Goal: Task Accomplishment & Management: Complete application form

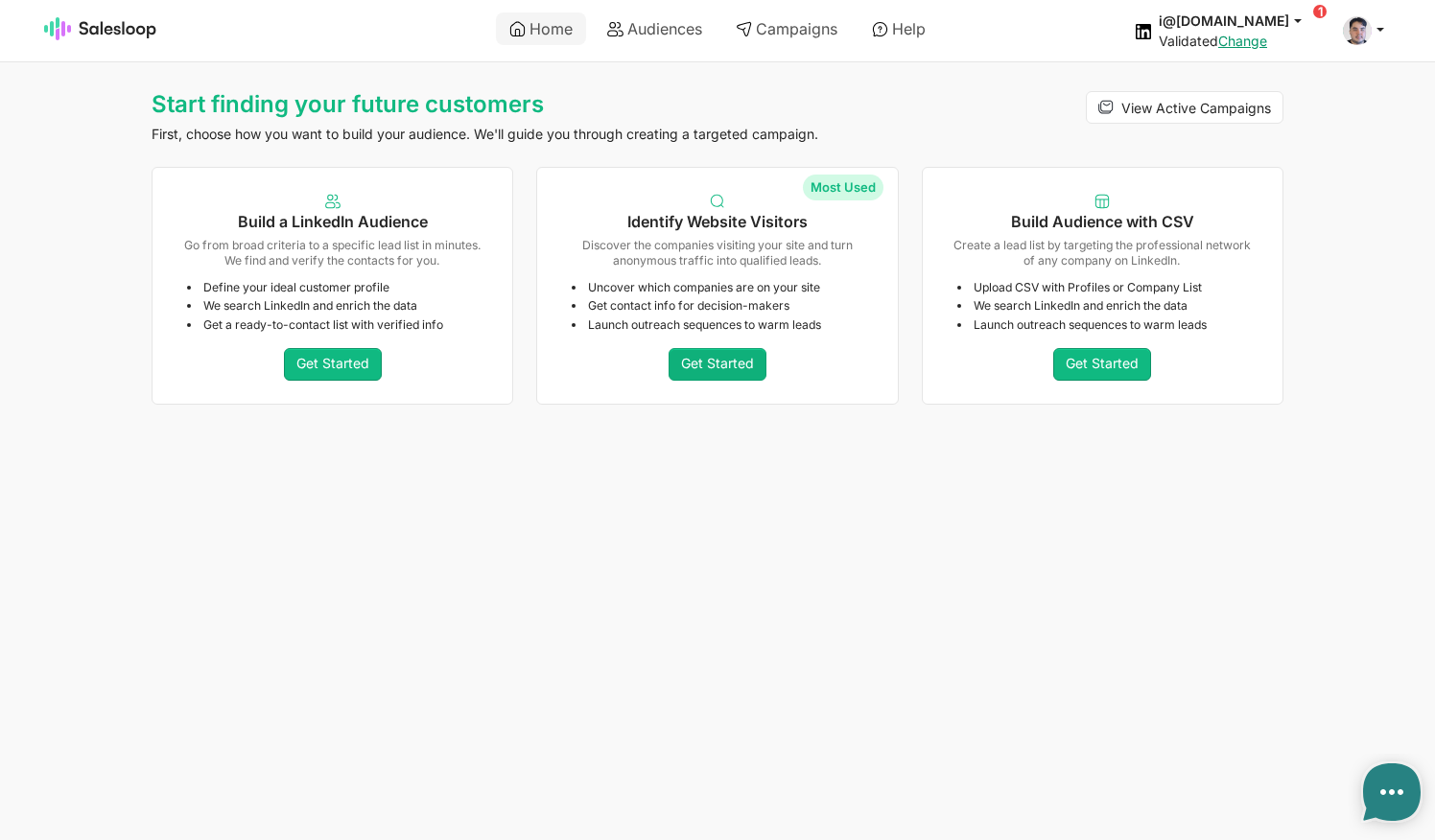
click at [696, 359] on link "Get Started" at bounding box center [717, 364] width 98 height 33
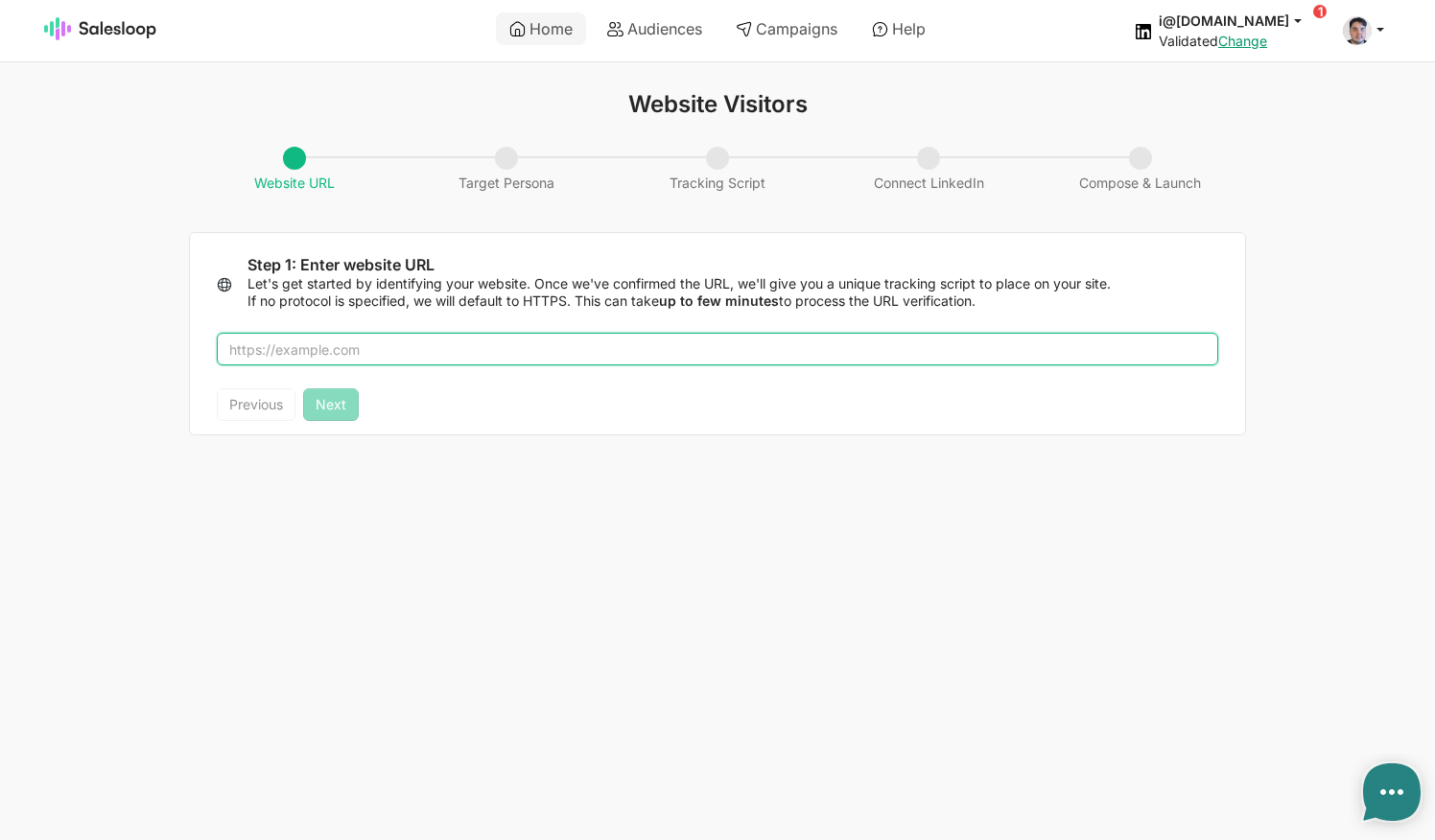
click at [388, 342] on input "text" at bounding box center [717, 349] width 1002 height 33
type textarea "x"
type input "salesloop.io"
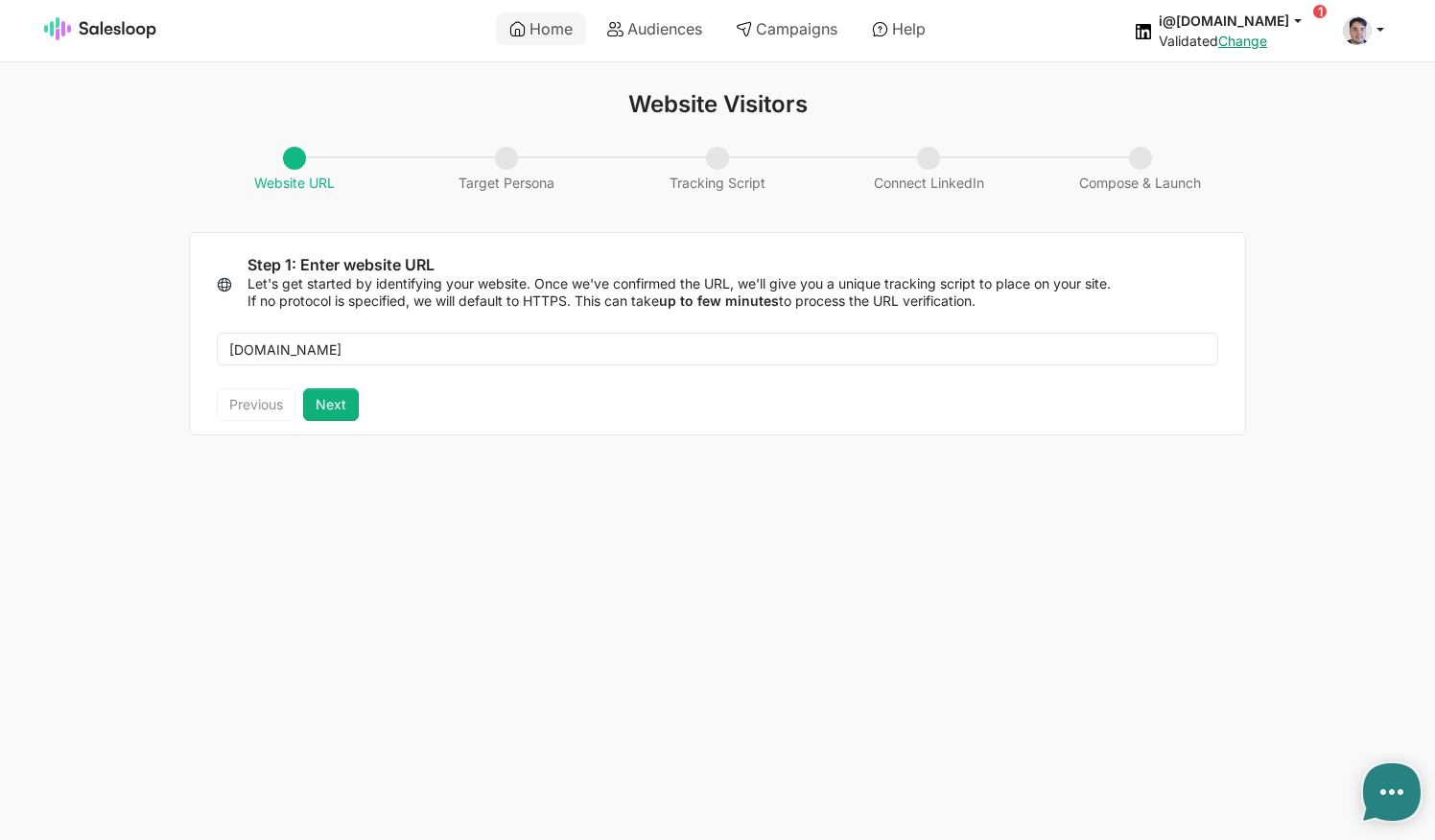
click at [348, 411] on button "Next" at bounding box center [331, 404] width 56 height 33
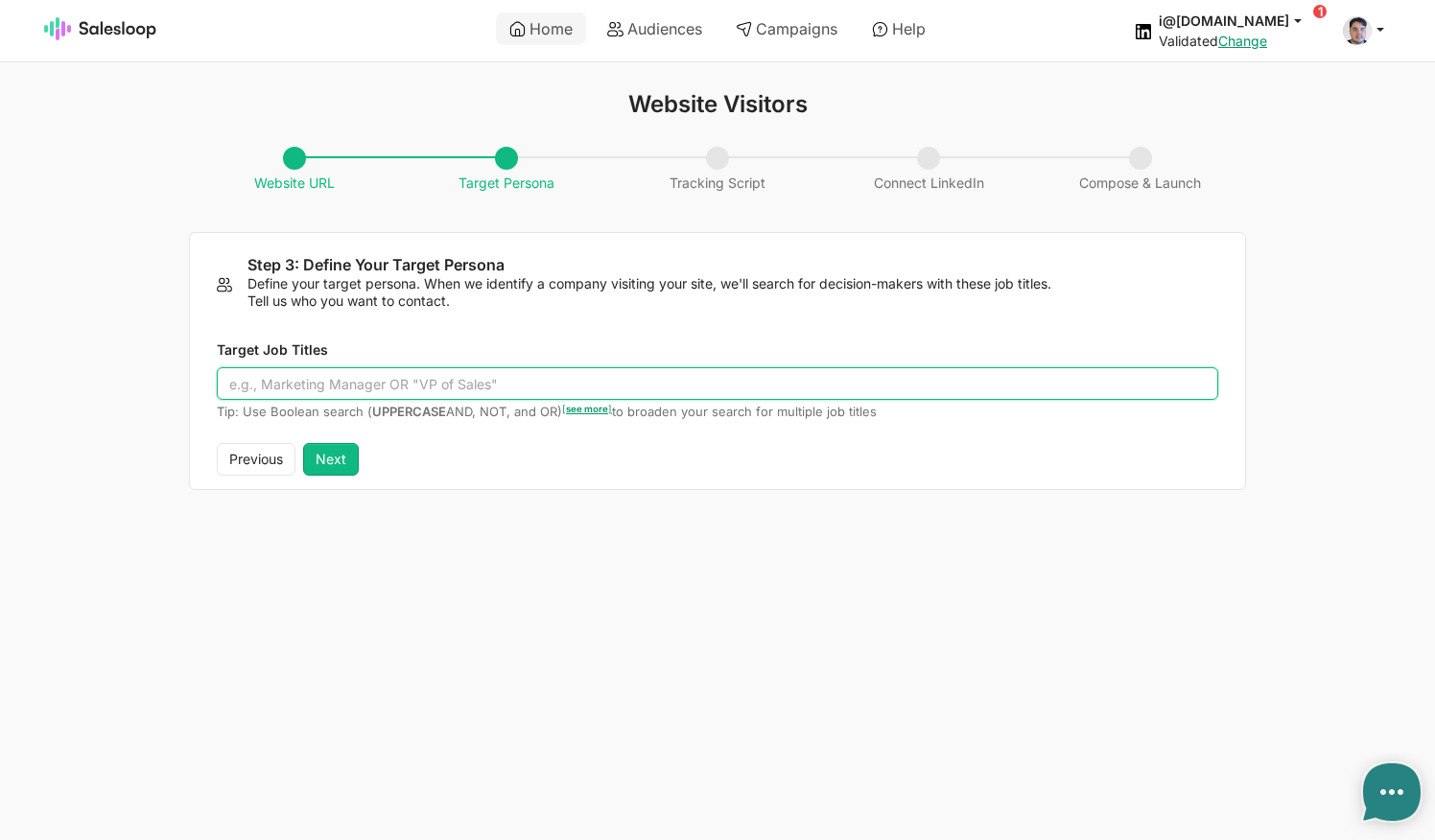
click at [384, 384] on input "Target Job Titles" at bounding box center [717, 383] width 1002 height 33
type input "L"
type input "Lead Generation OR"
type textarea "x"
type input "Lead Generation OR Sales Manager"
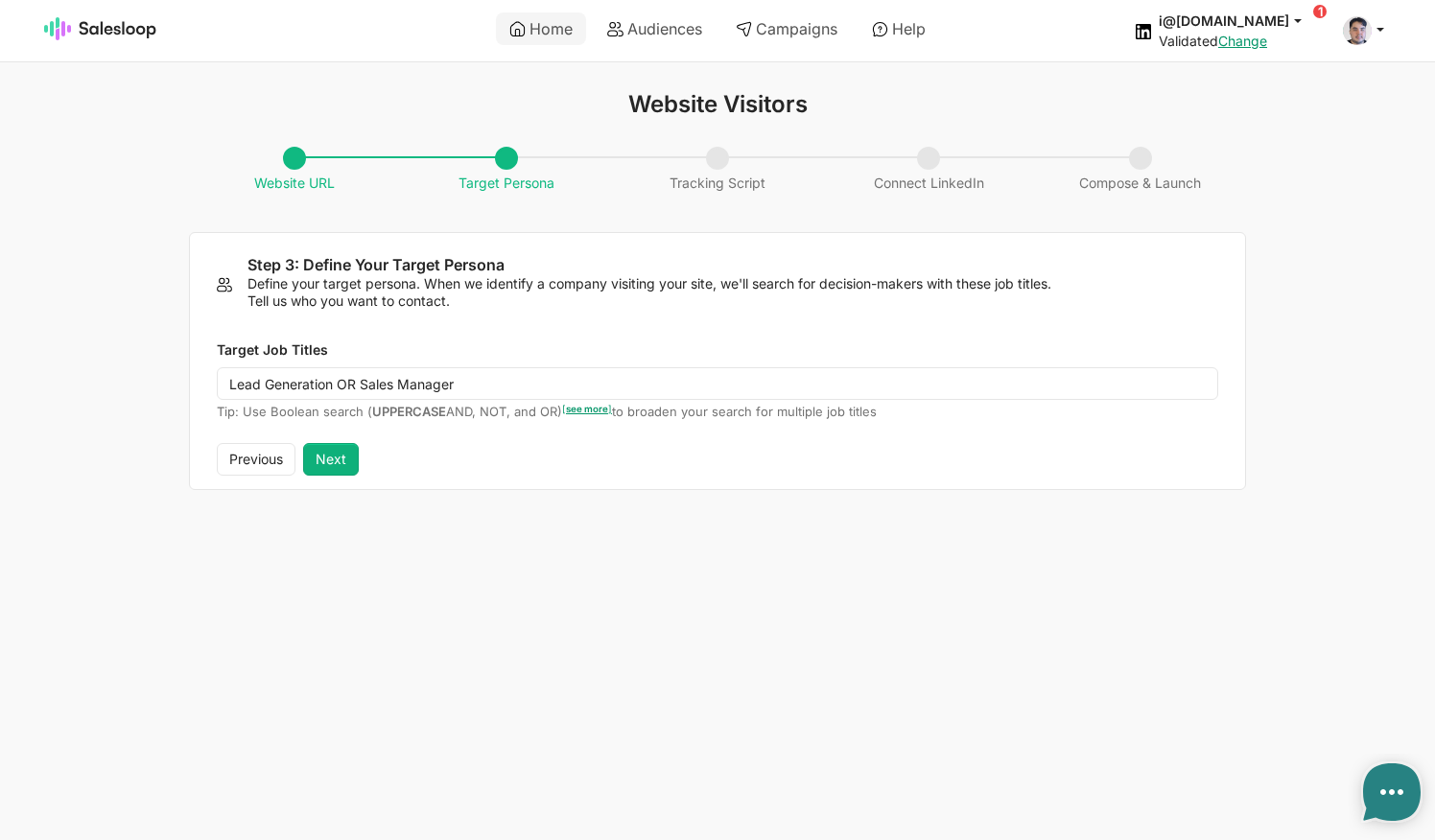
click at [349, 453] on button "Next" at bounding box center [331, 459] width 56 height 33
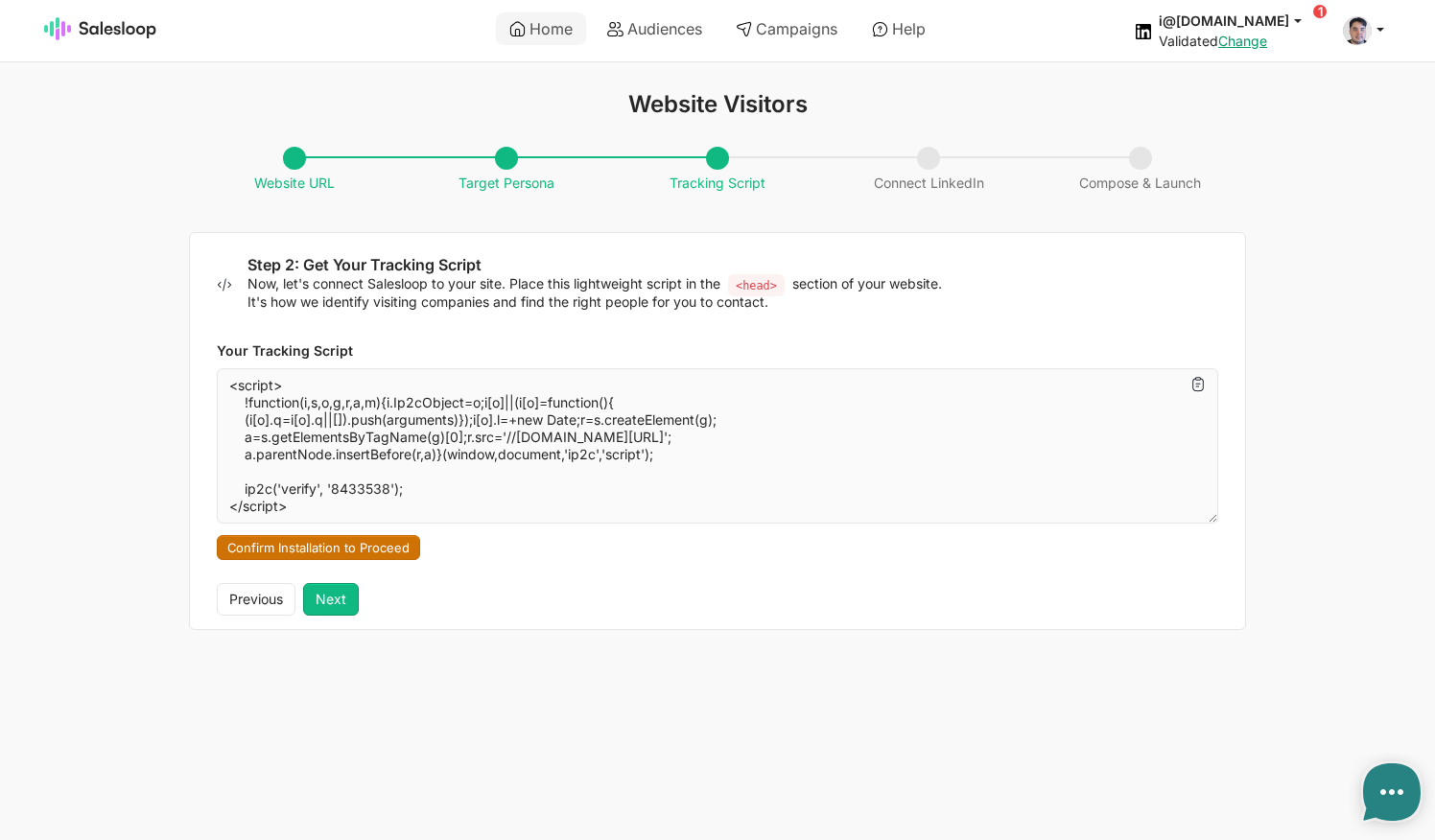
click at [357, 538] on button "Confirm Installation to Proceed" at bounding box center [318, 547] width 204 height 25
click at [339, 595] on button "Next" at bounding box center [331, 599] width 56 height 33
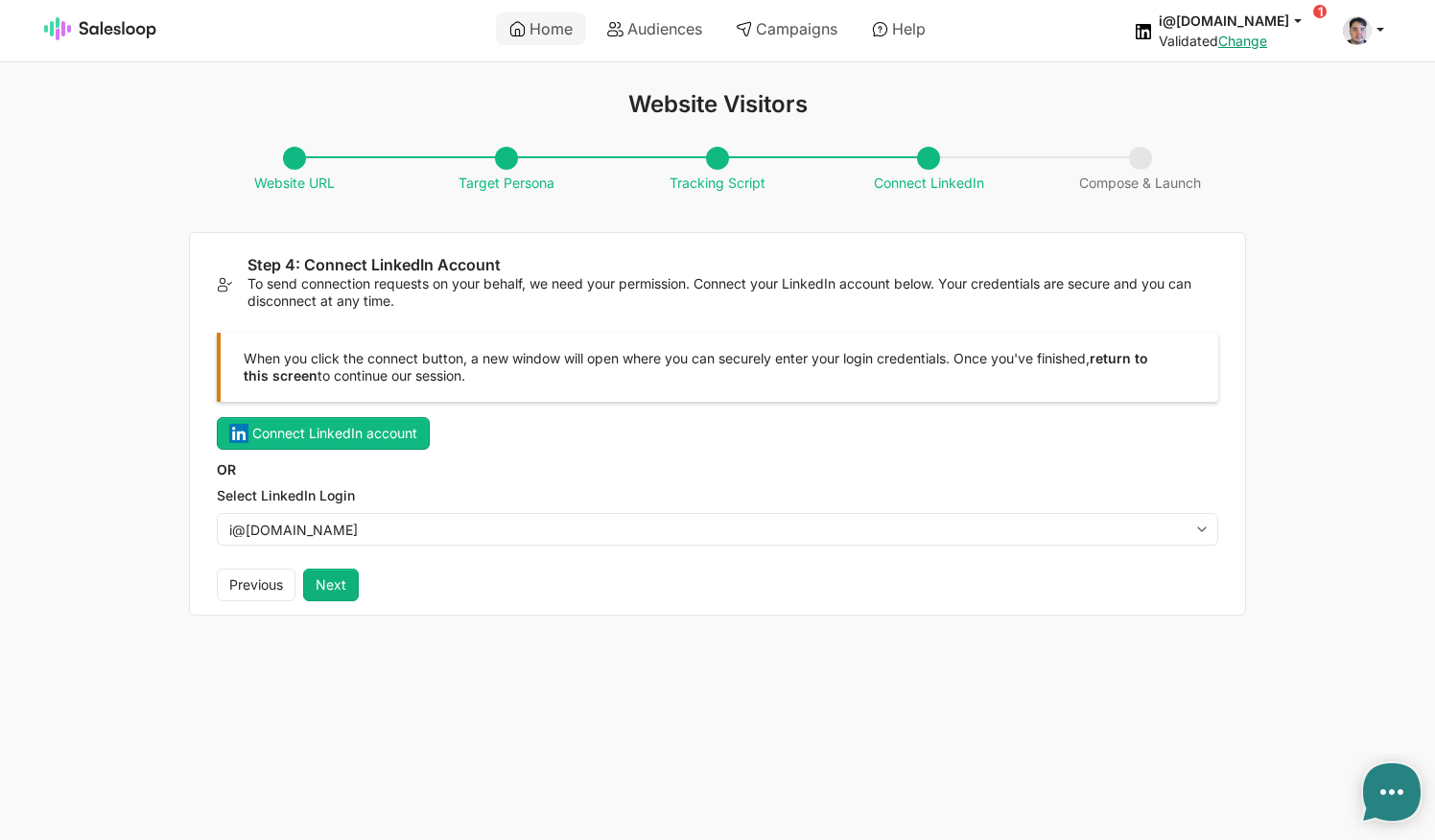
click at [326, 579] on button "Next" at bounding box center [331, 585] width 56 height 33
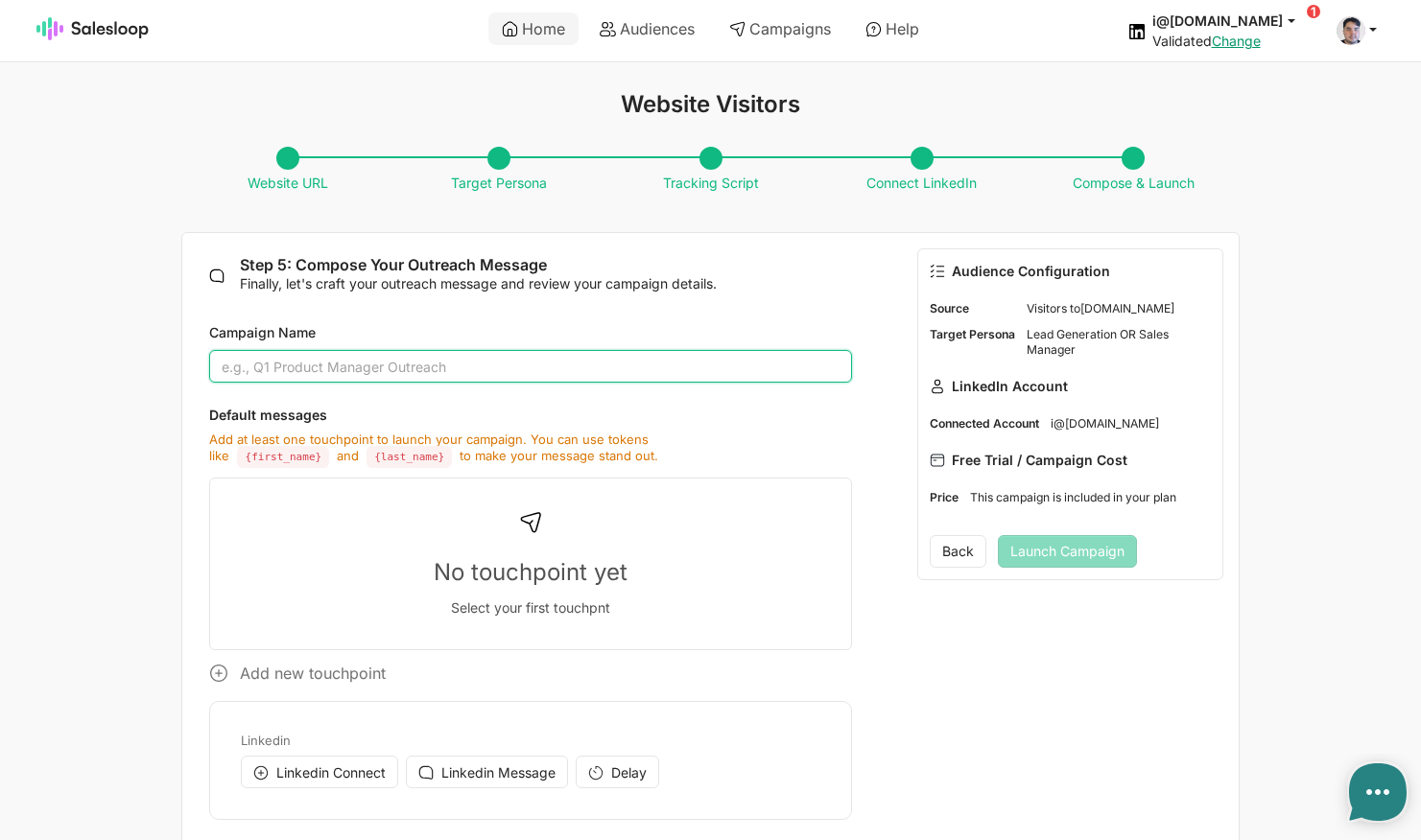
click at [362, 369] on input "Campaign Name" at bounding box center [530, 366] width 641 height 33
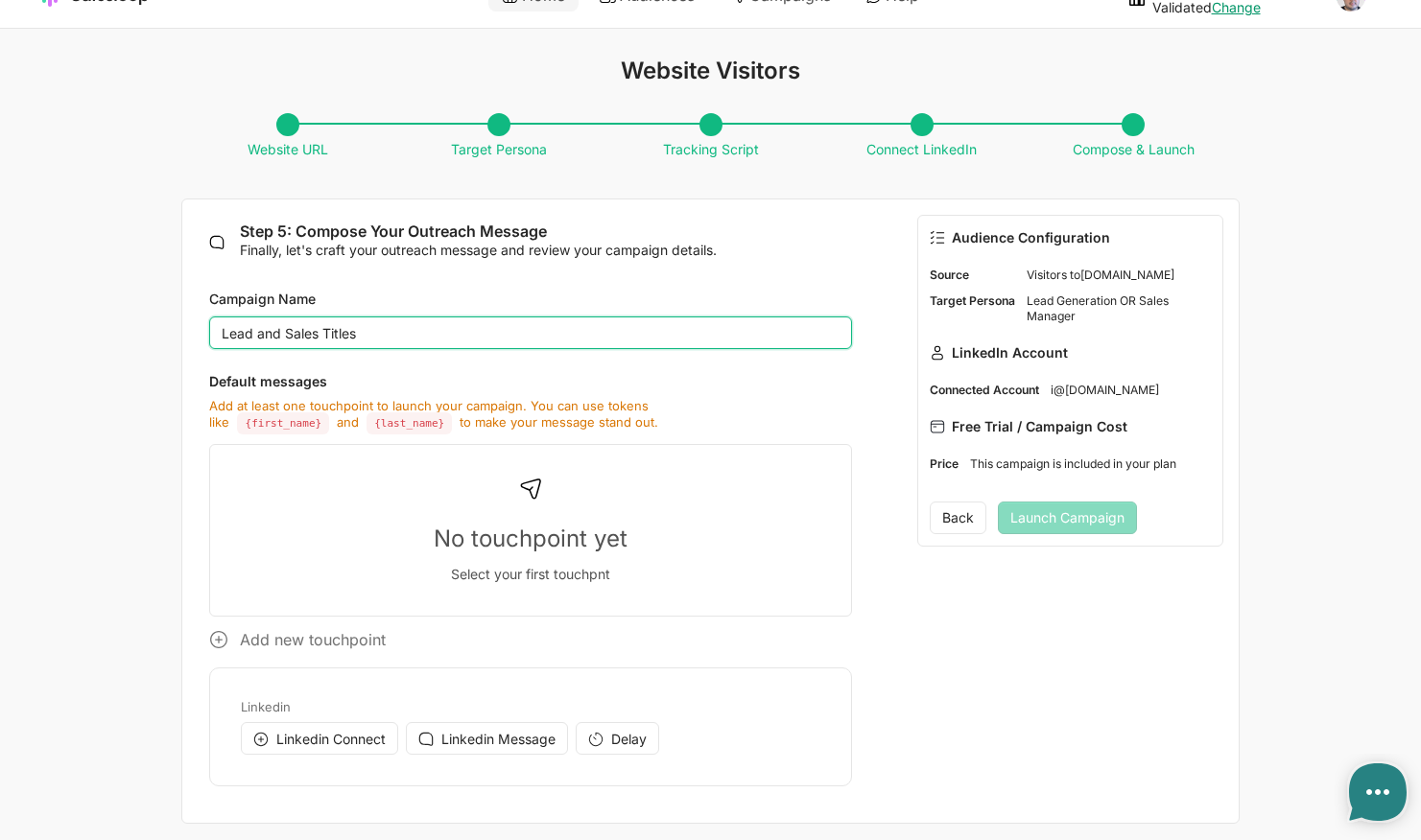
type input "Lead and Sales Titles"
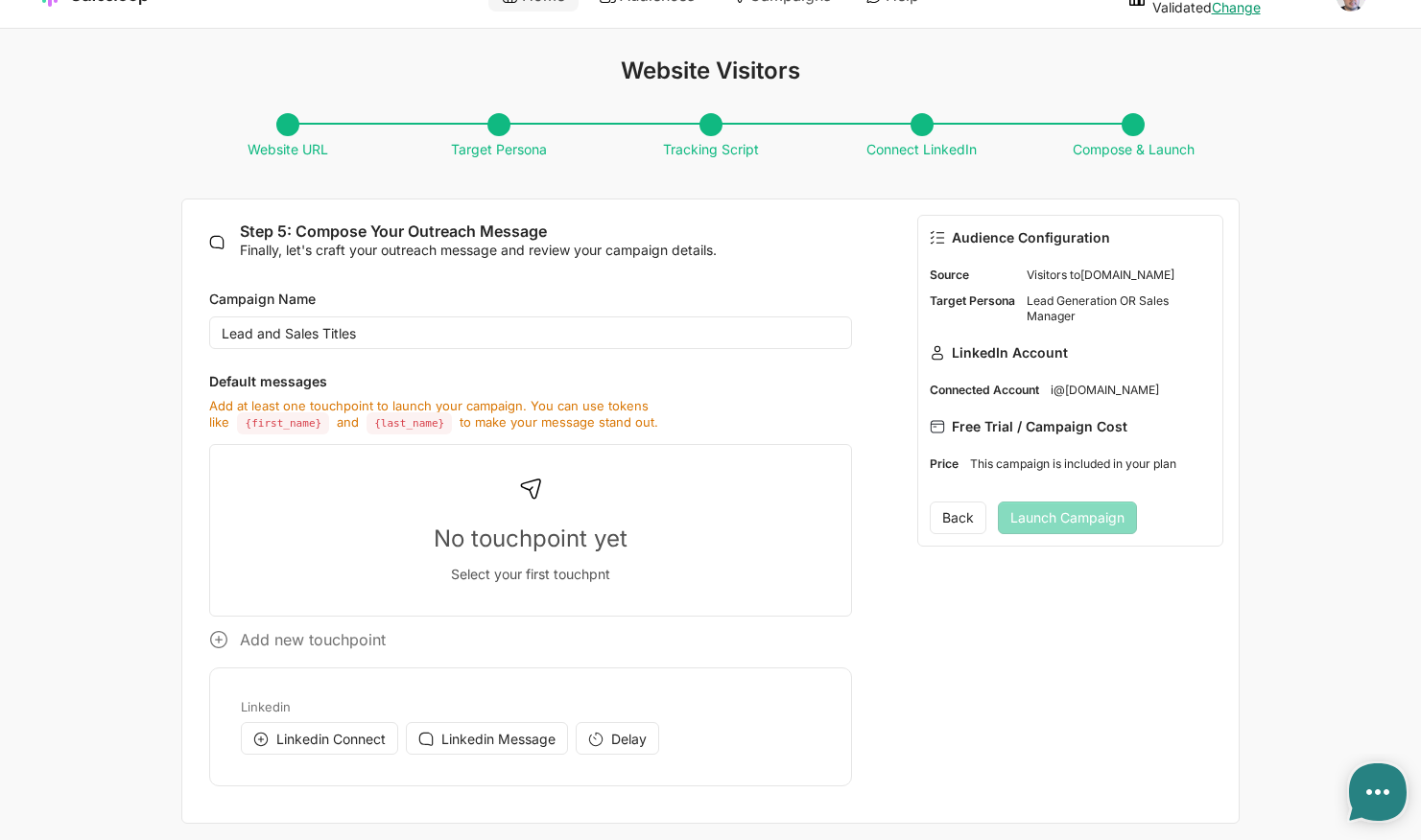
click at [494, 553] on div "No touchpoint yet Select your first touchpnt" at bounding box center [529, 530] width 609 height 105
drag, startPoint x: 497, startPoint y: 741, endPoint x: 474, endPoint y: 494, distance: 248.1
click at [474, 494] on div "No touchpoint yet Select your first touchpnt Add new touchpoint Linkedin Linked…" at bounding box center [530, 615] width 641 height 343
click at [478, 735] on span "Linkedin Message" at bounding box center [497, 739] width 114 height 16
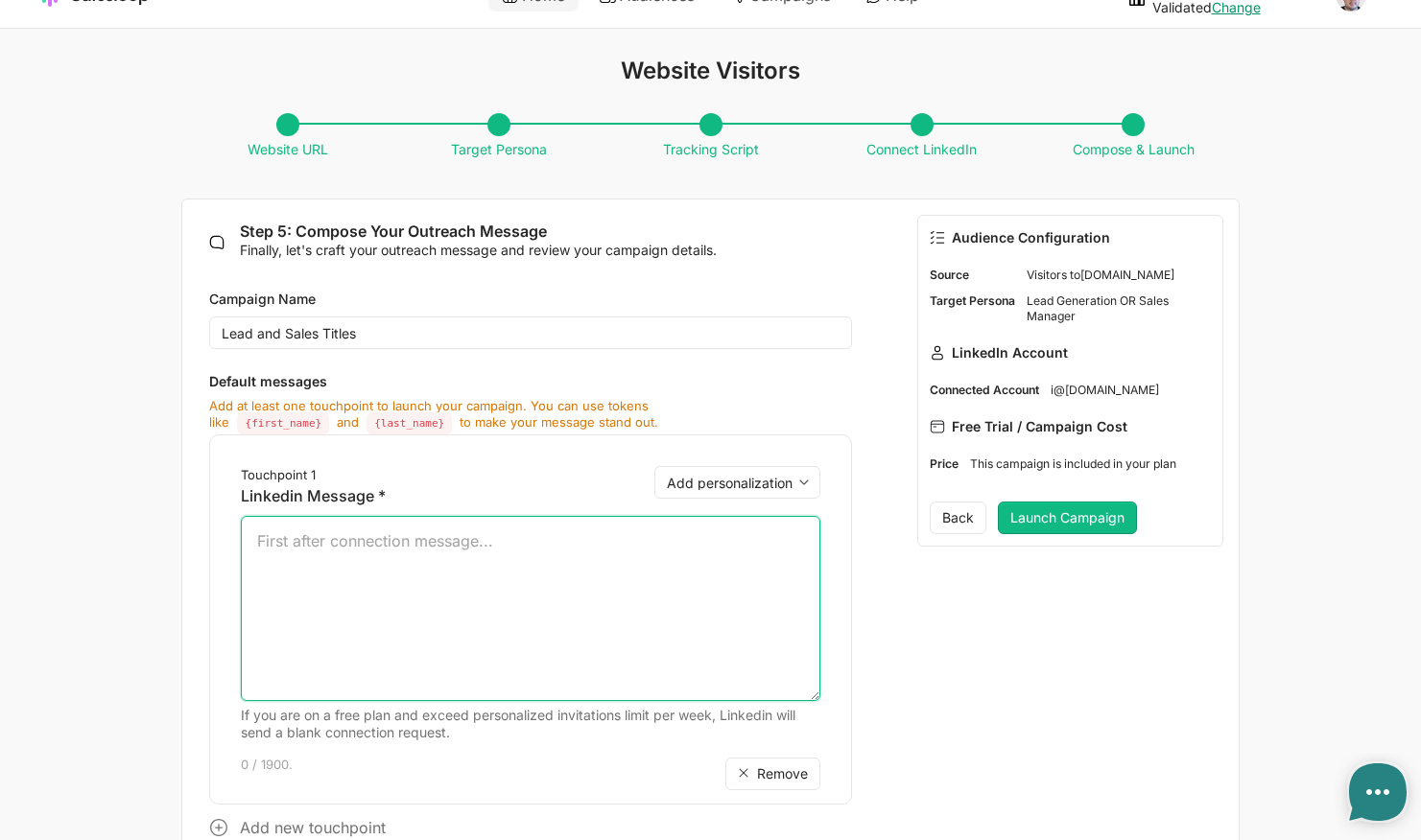
click at [503, 558] on textarea at bounding box center [529, 609] width 579 height 185
type textarea "Hi"
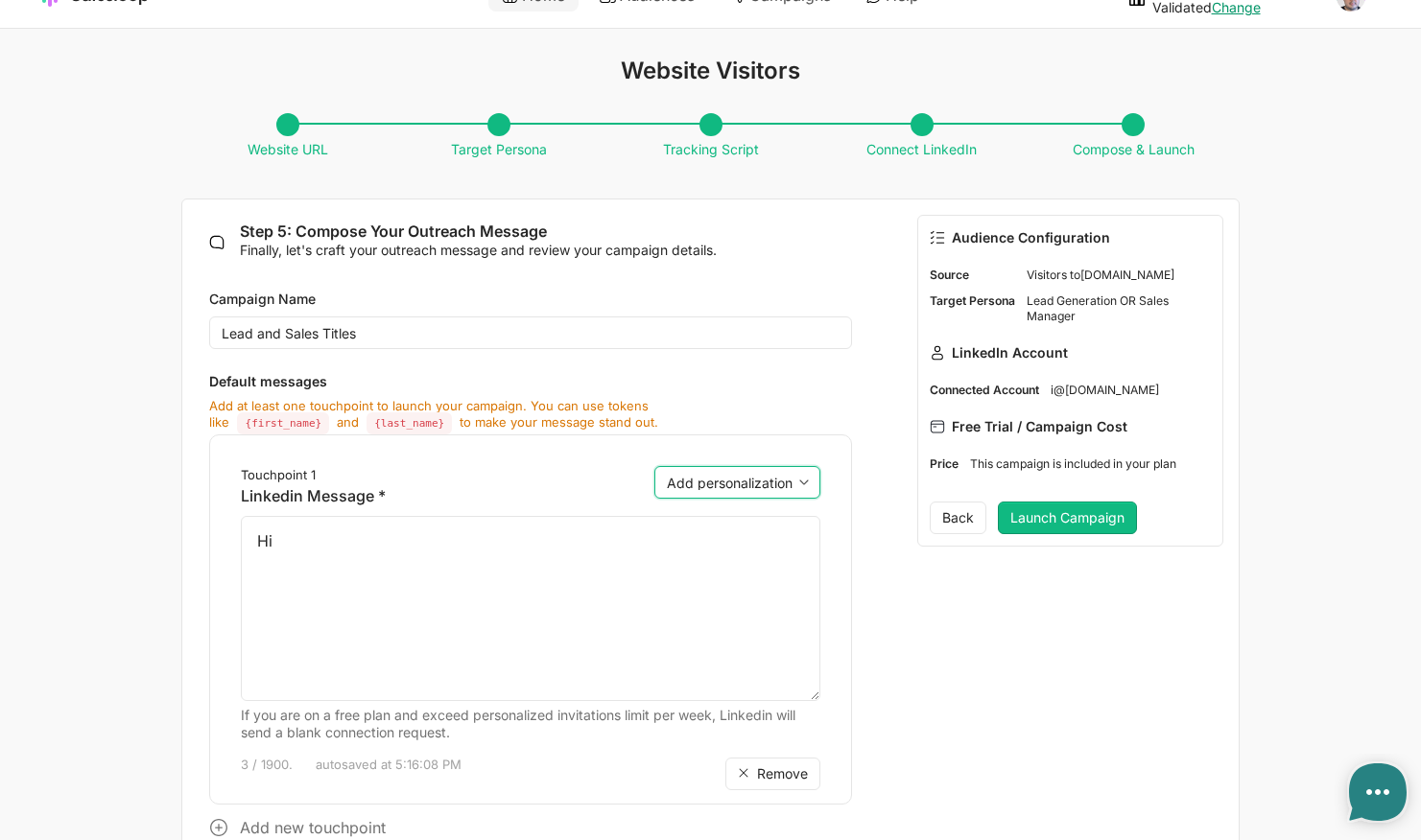
select select "{first_name}"
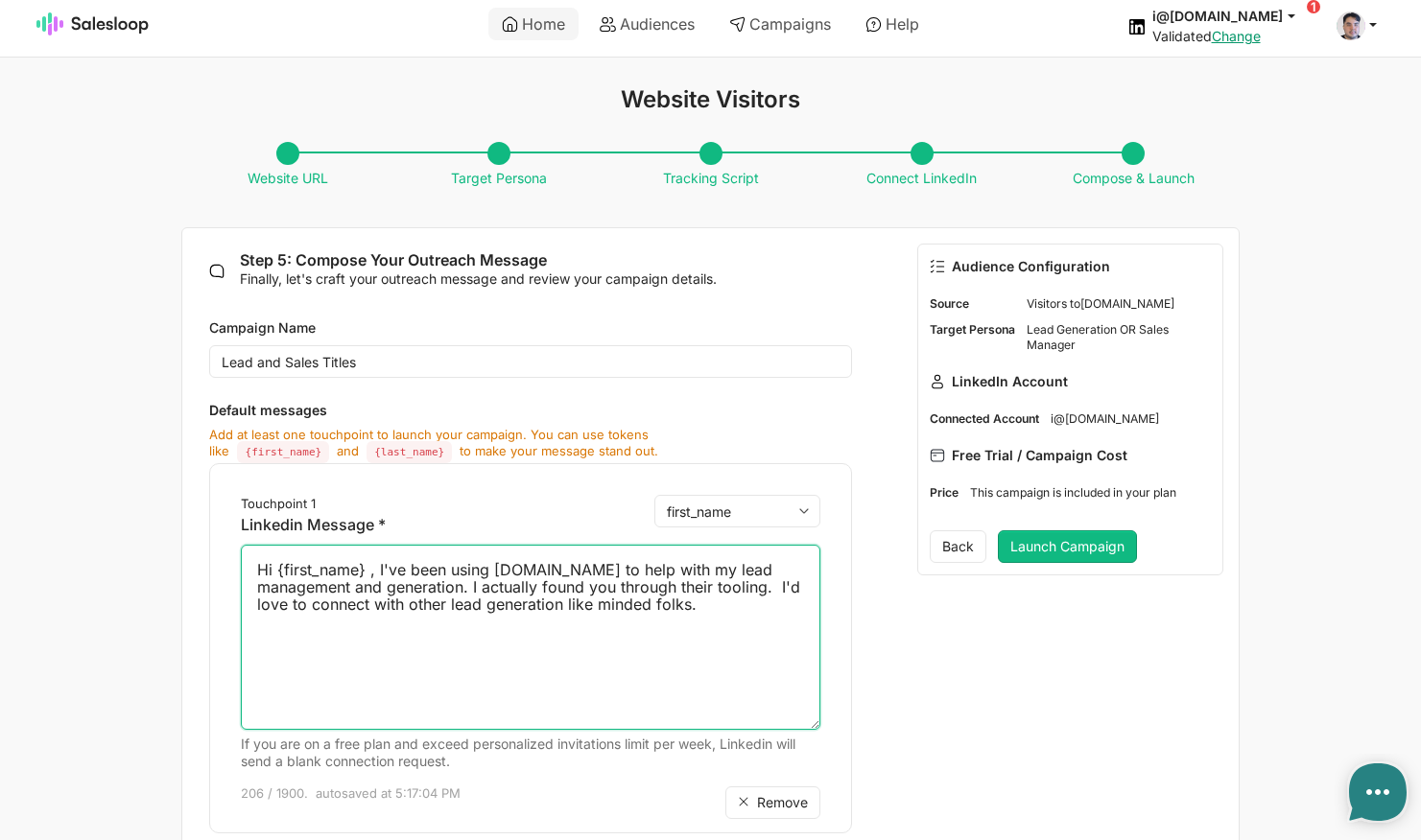
scroll to position [0, 0]
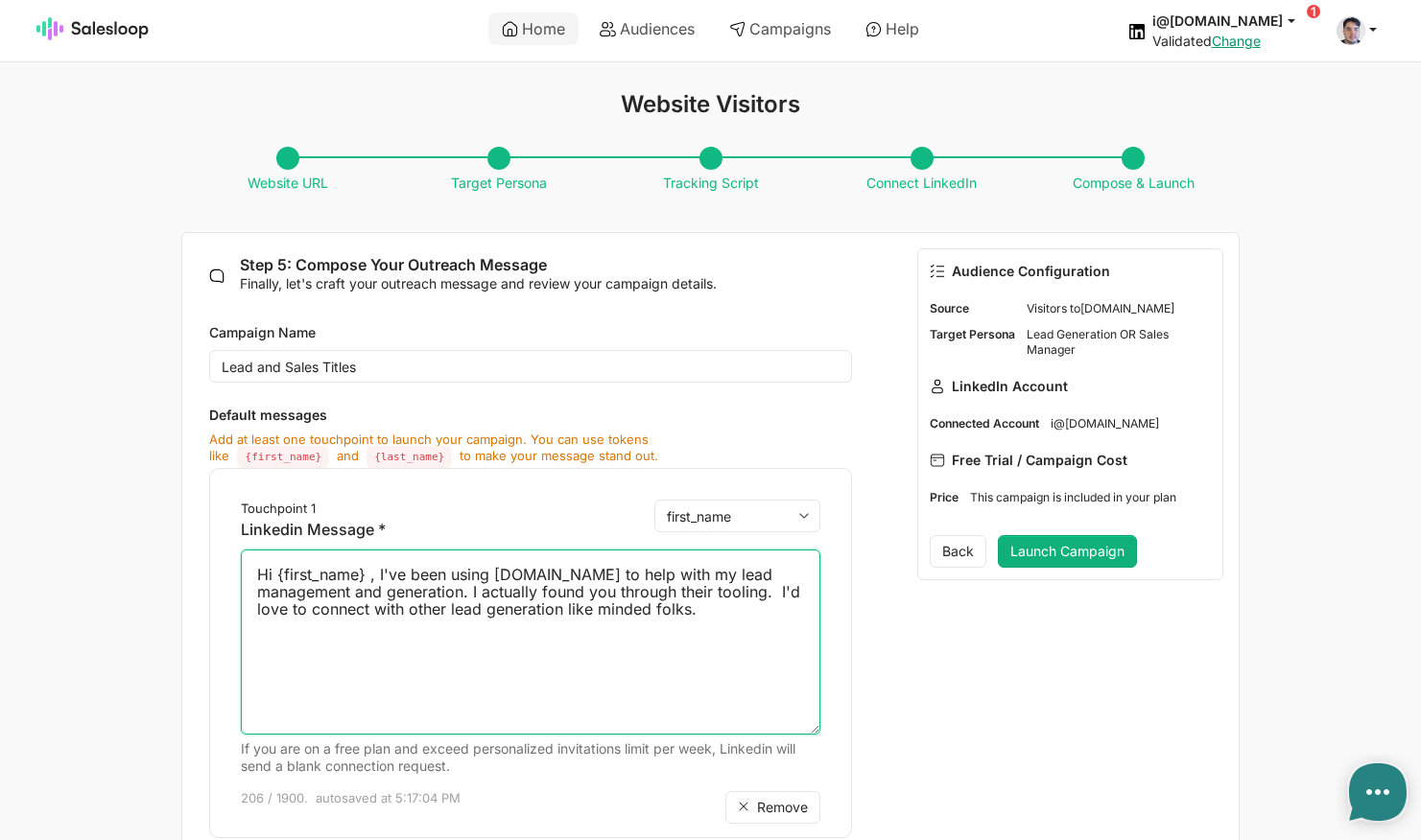
type textarea "Hi {first_name} , I've been using salesloop.io to help with my lead management …"
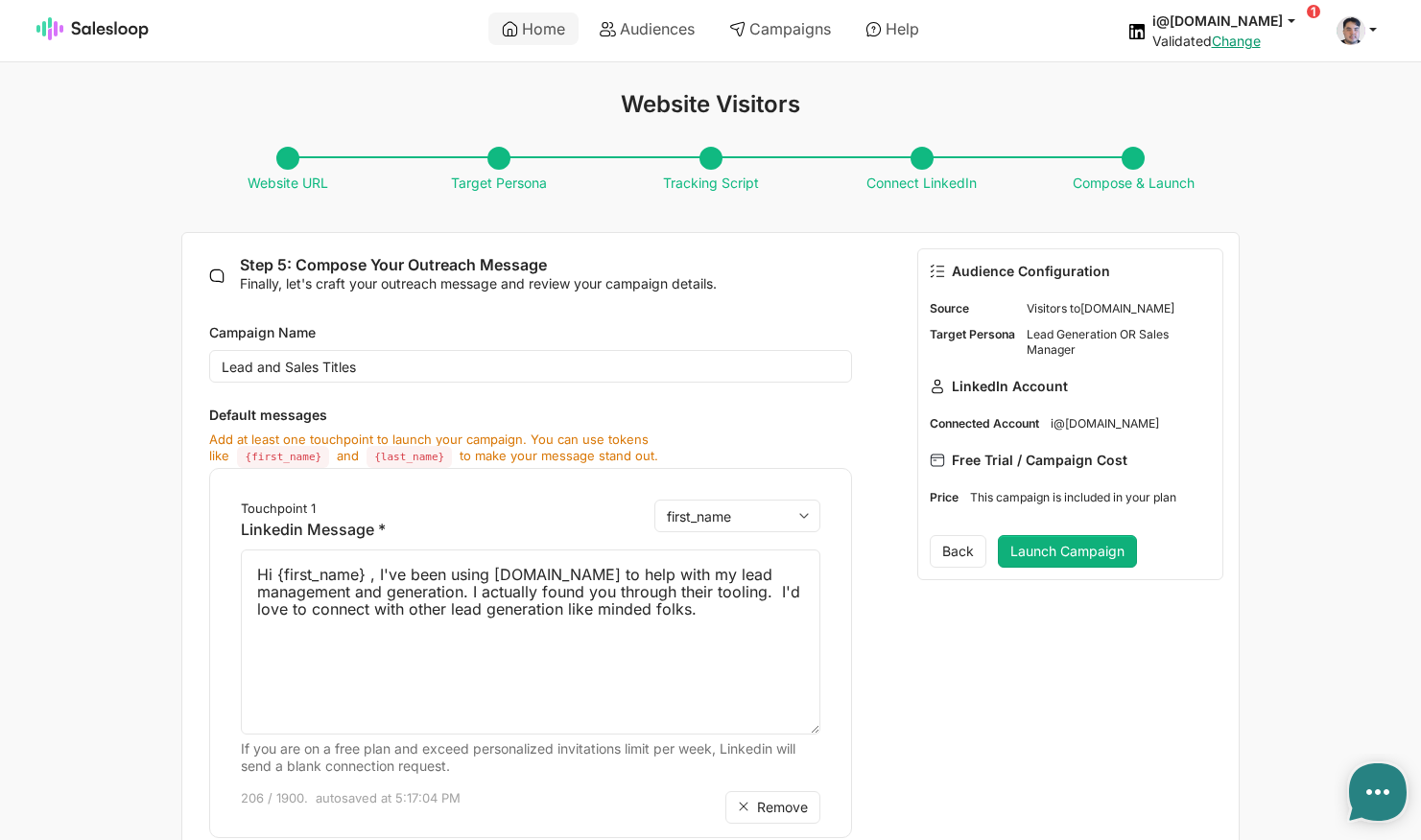
click at [1028, 551] on button "Launch Campaign" at bounding box center [1067, 551] width 139 height 33
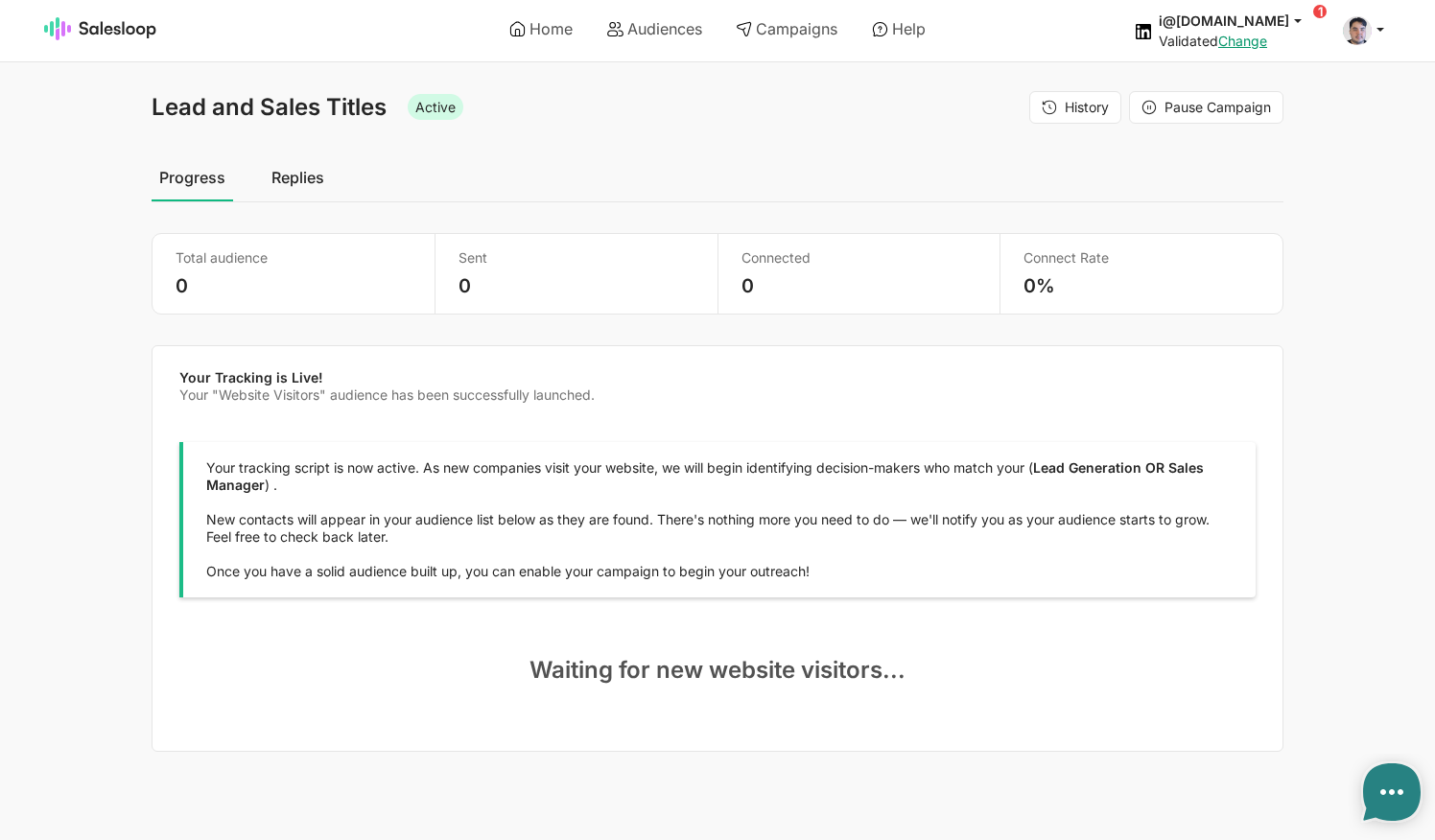
type textarea "x"
click at [647, 33] on link "Audiences" at bounding box center [654, 29] width 122 height 33
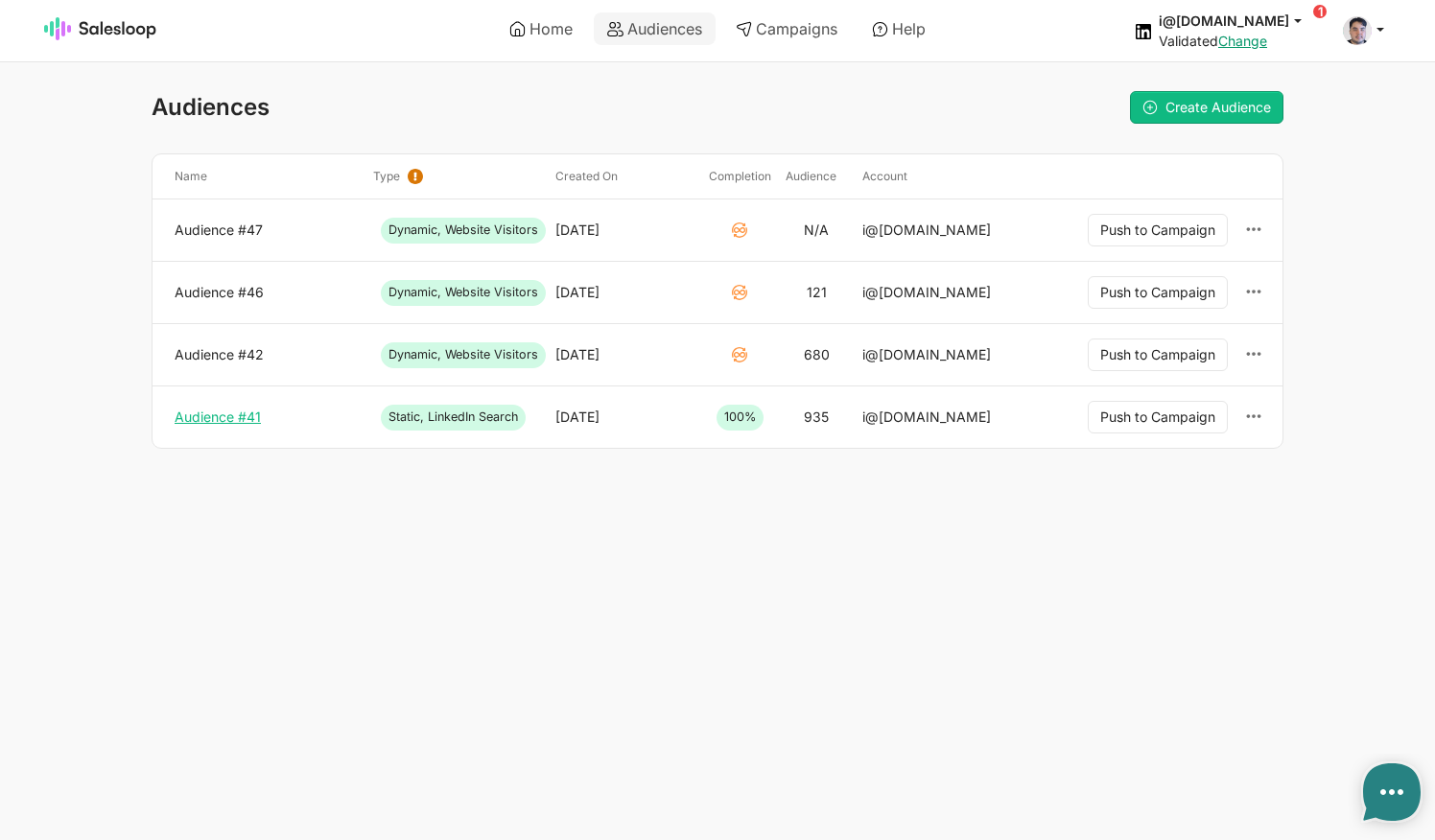
type textarea "x"
click at [236, 235] on link "Audience #47" at bounding box center [266, 229] width 184 height 17
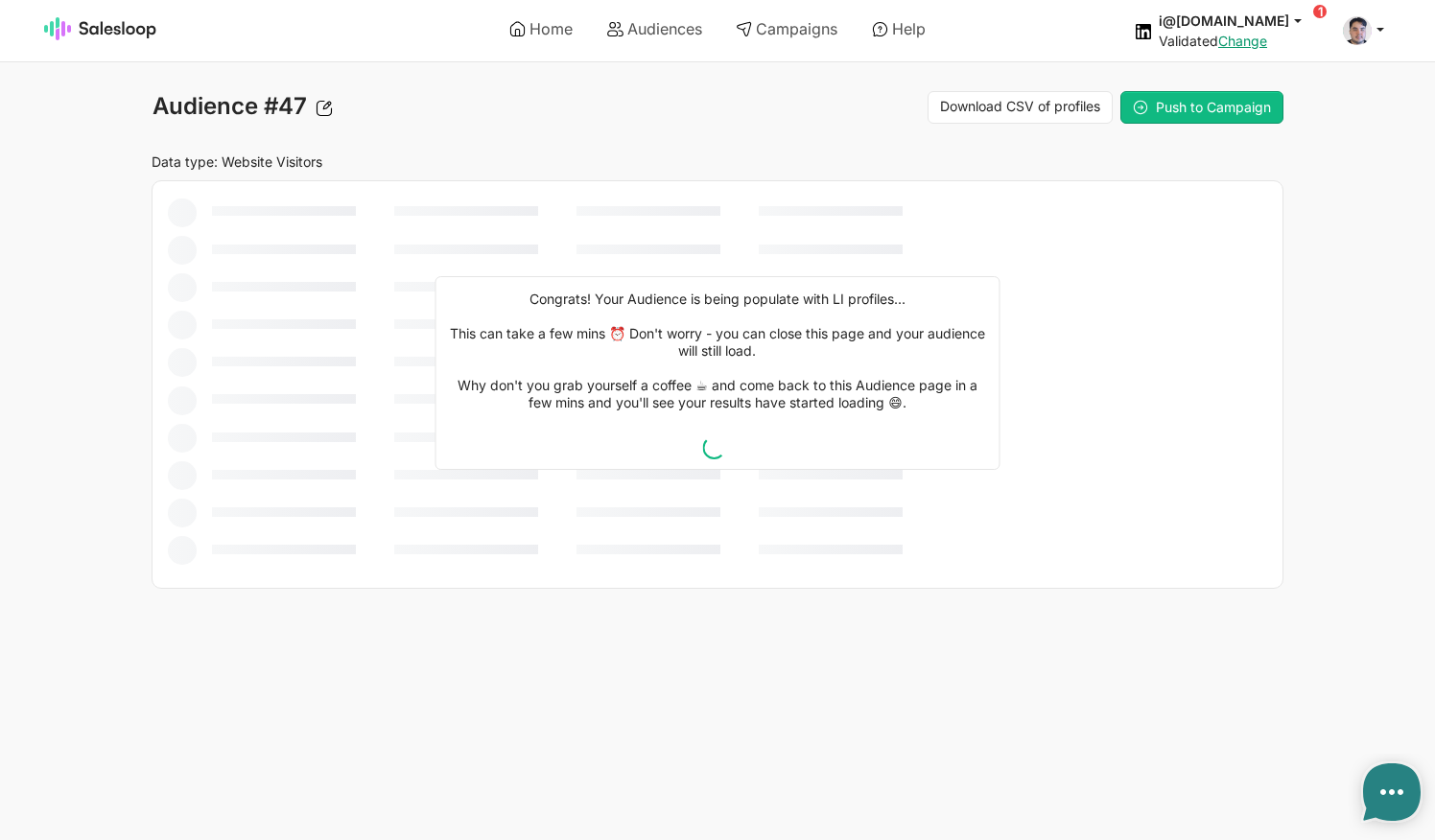
type textarea "x"
click at [325, 102] on icon at bounding box center [324, 107] width 17 height 17
click at [364, 114] on button "Save" at bounding box center [383, 107] width 50 height 25
click at [674, 41] on link "Audiences" at bounding box center [654, 29] width 122 height 33
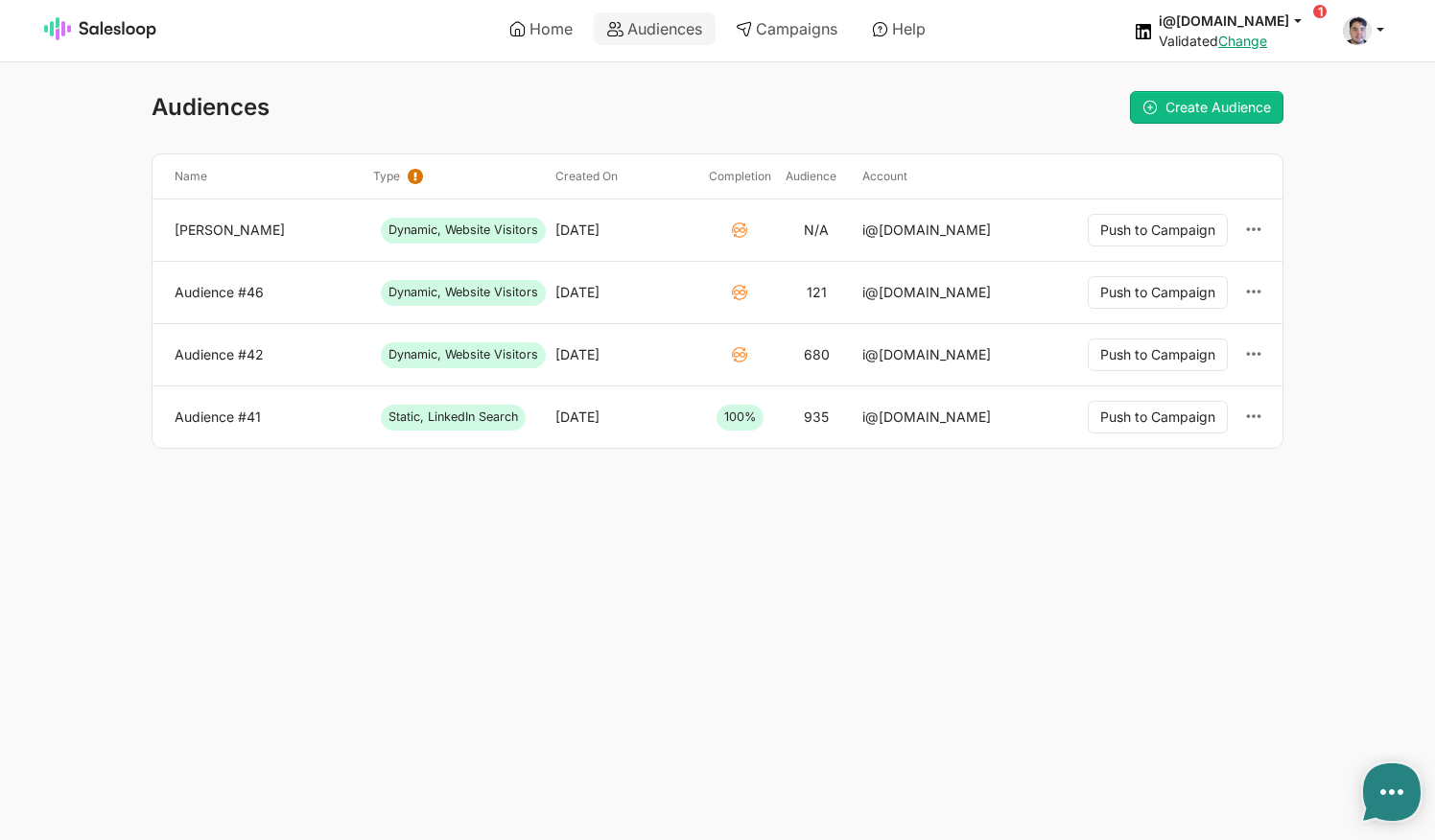
type textarea "x"
click at [742, 39] on link "Campaigns" at bounding box center [786, 29] width 128 height 33
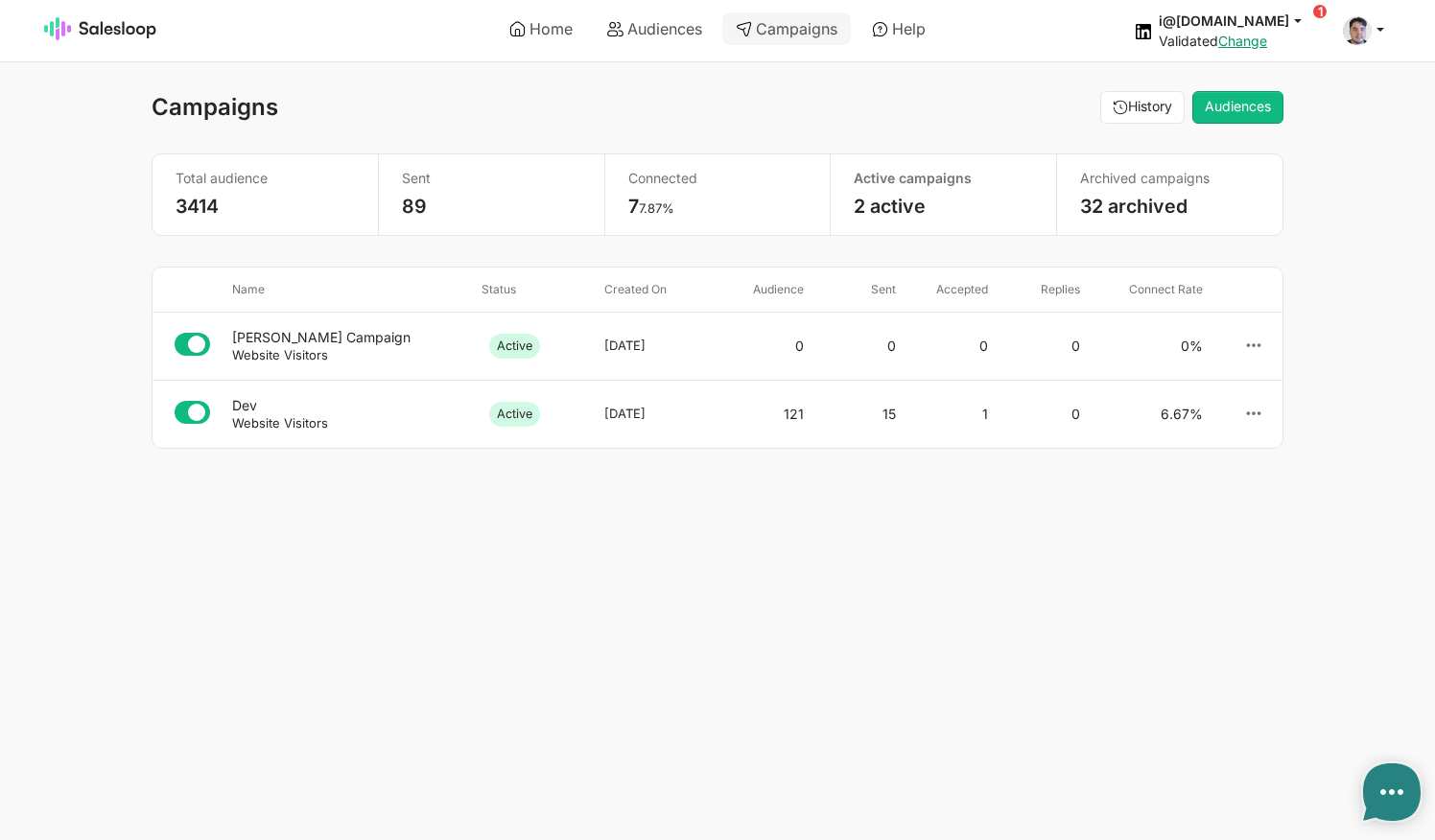
type textarea "x"
click at [698, 33] on link "Audiences" at bounding box center [654, 29] width 122 height 33
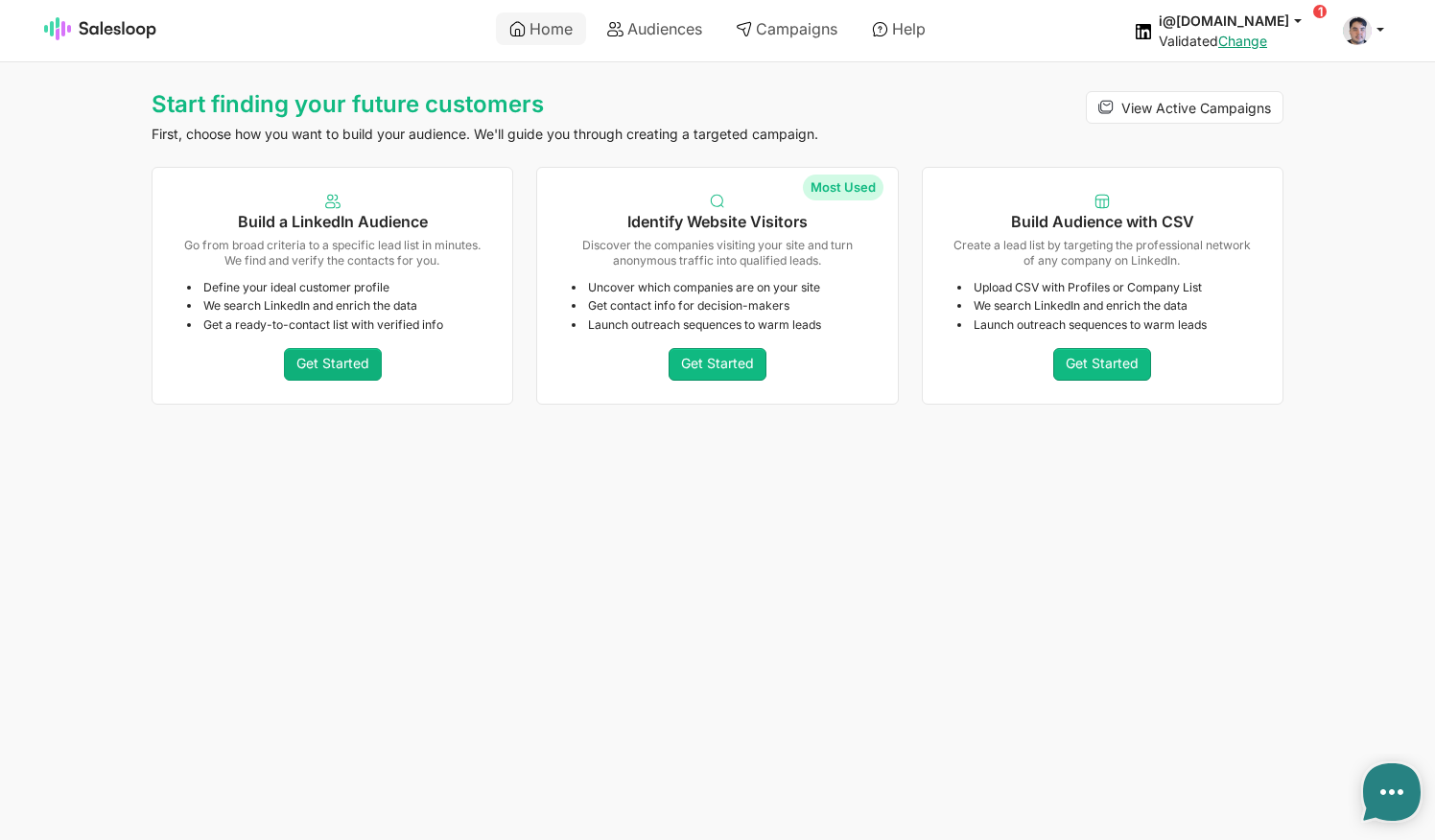
click at [324, 366] on link "Get Started" at bounding box center [333, 364] width 98 height 33
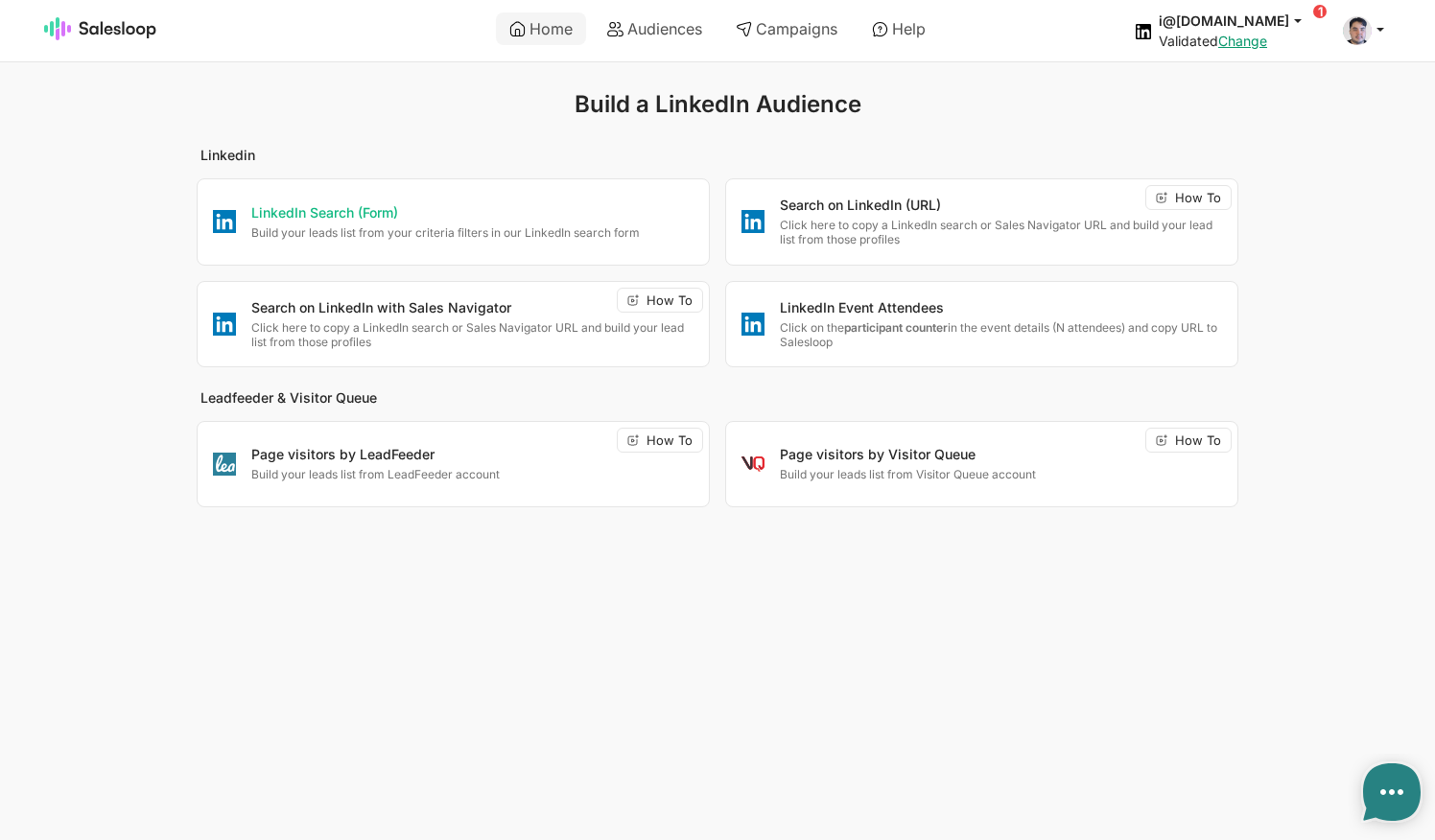
type textarea "x"
click at [360, 230] on p "Build your leads list from your criteria filters in our LinkedIn search form" at bounding box center [472, 232] width 442 height 14
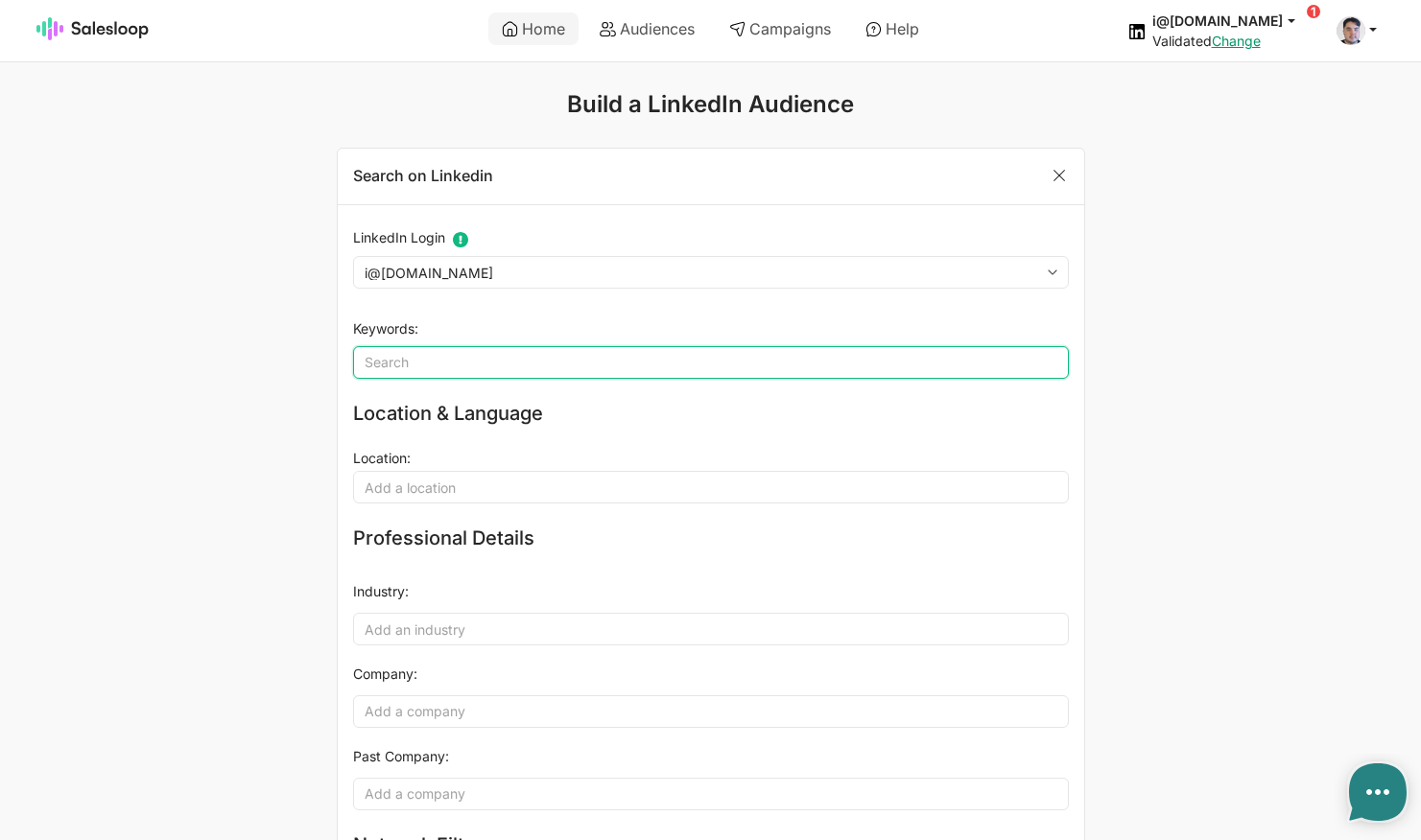
click at [400, 358] on input "Keywords" at bounding box center [710, 362] width 716 height 33
type input "Sales Manager"
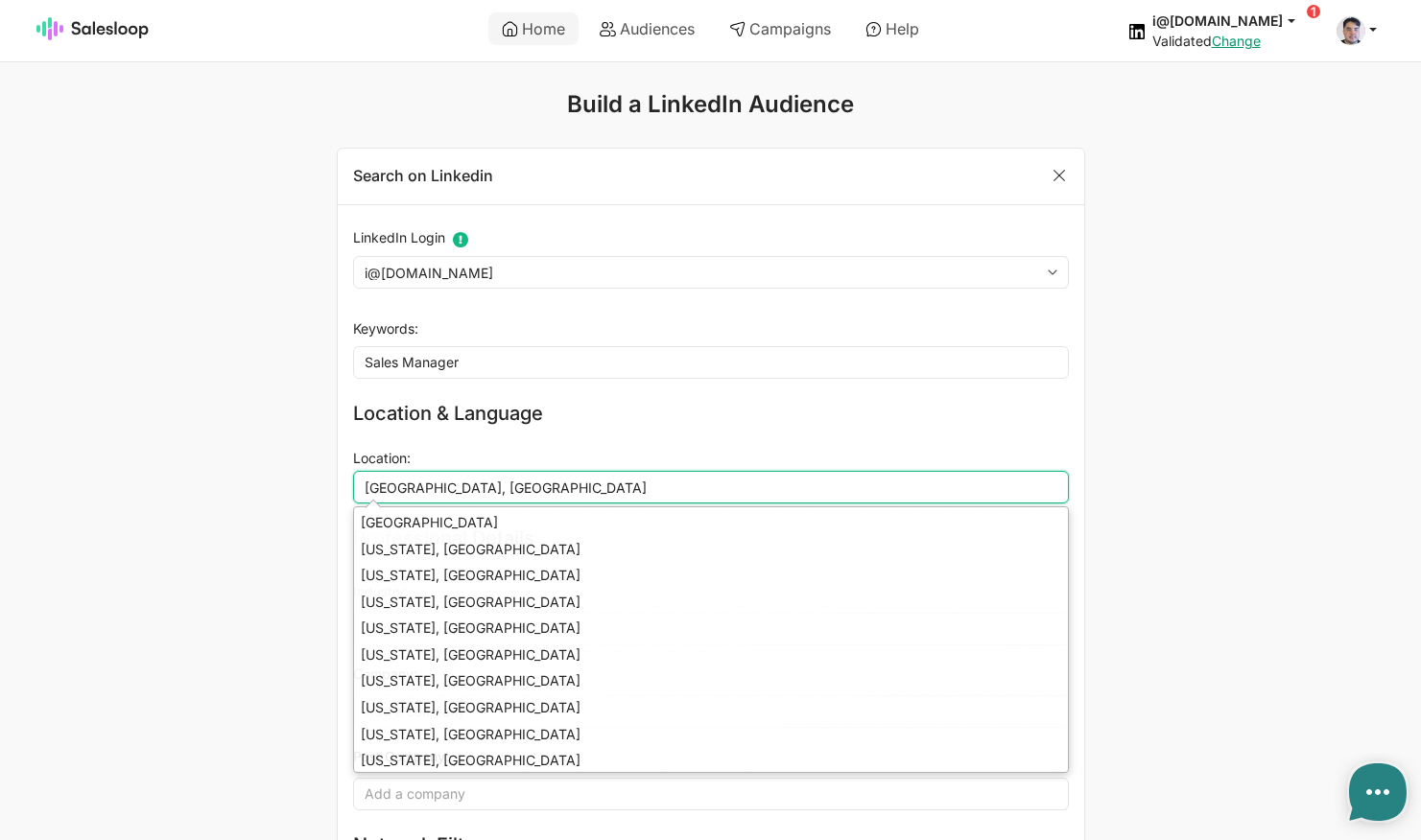
type input "United States, Michigan"
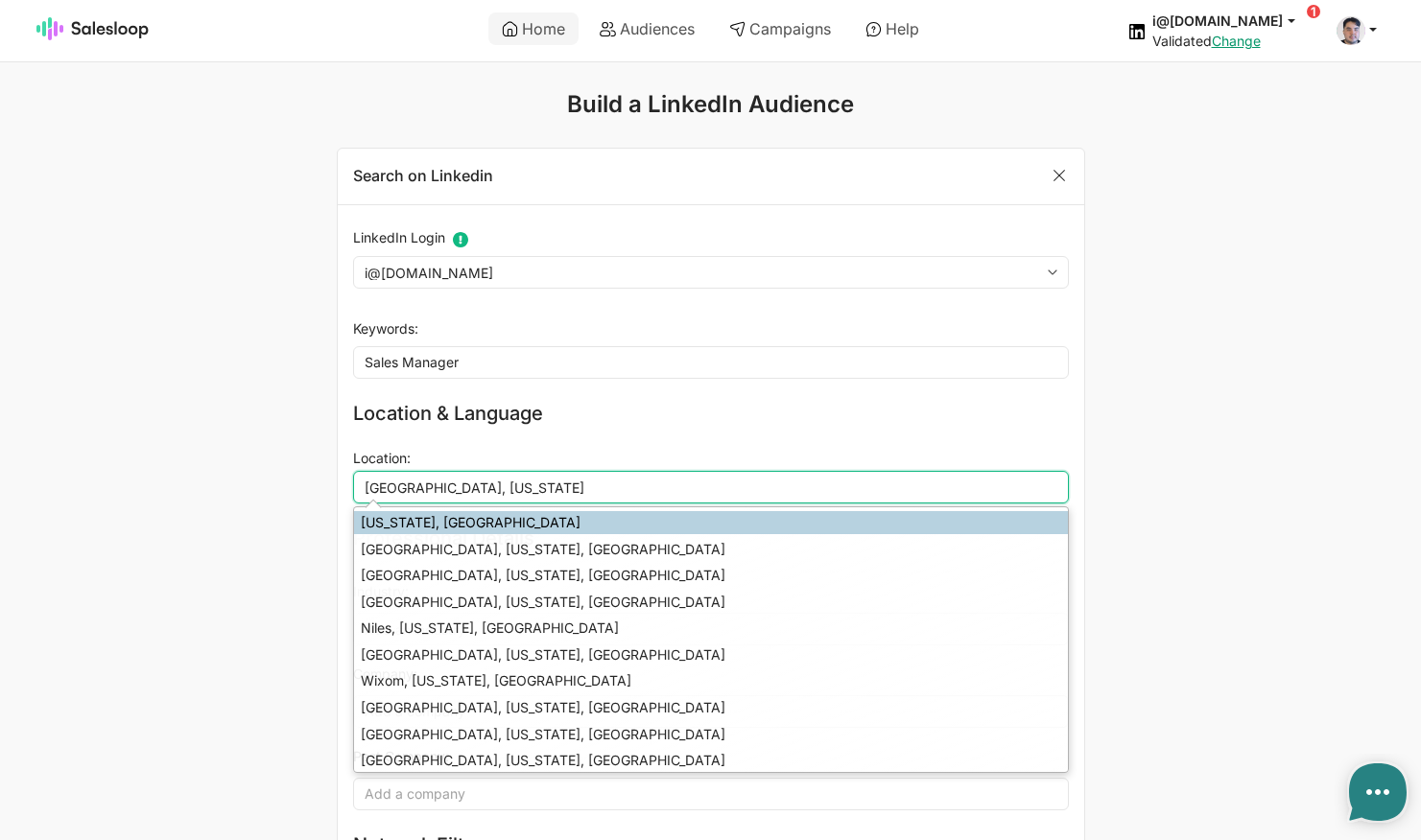
click at [443, 511] on li "Michigan, United States" at bounding box center [710, 522] width 714 height 23
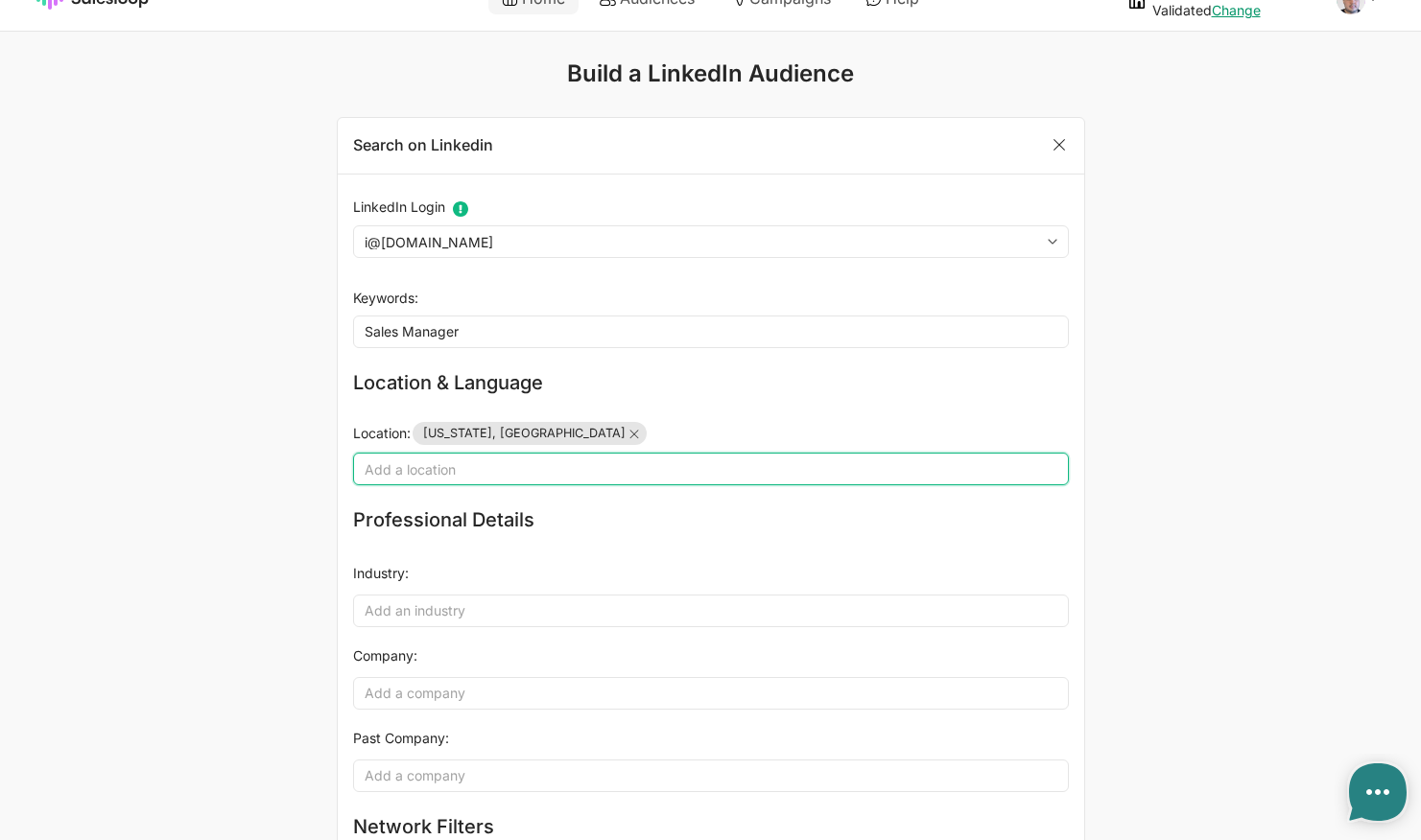
scroll to position [110, 0]
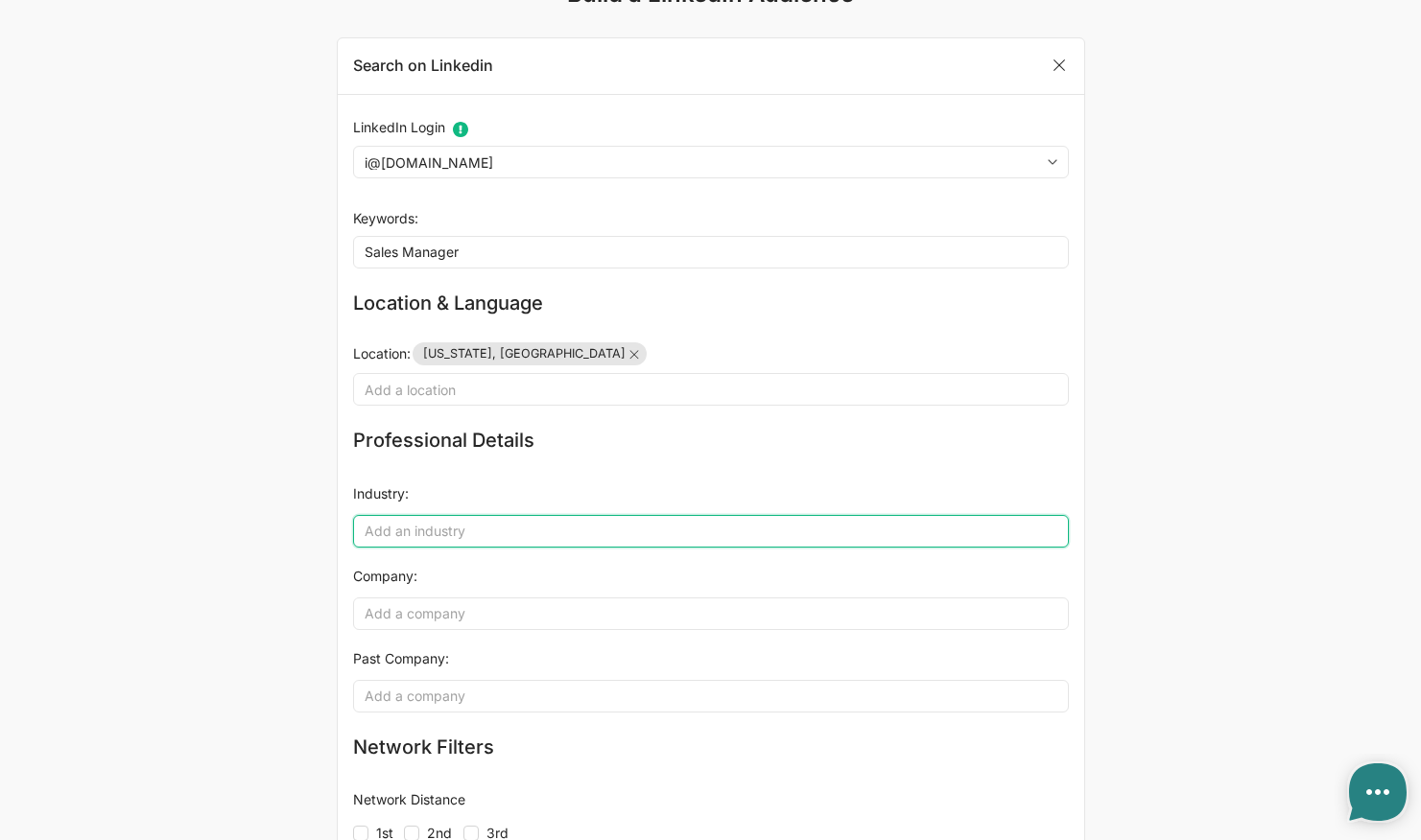
click at [438, 530] on input "Industry (JSON Object)" at bounding box center [710, 531] width 716 height 33
type input "Technology"
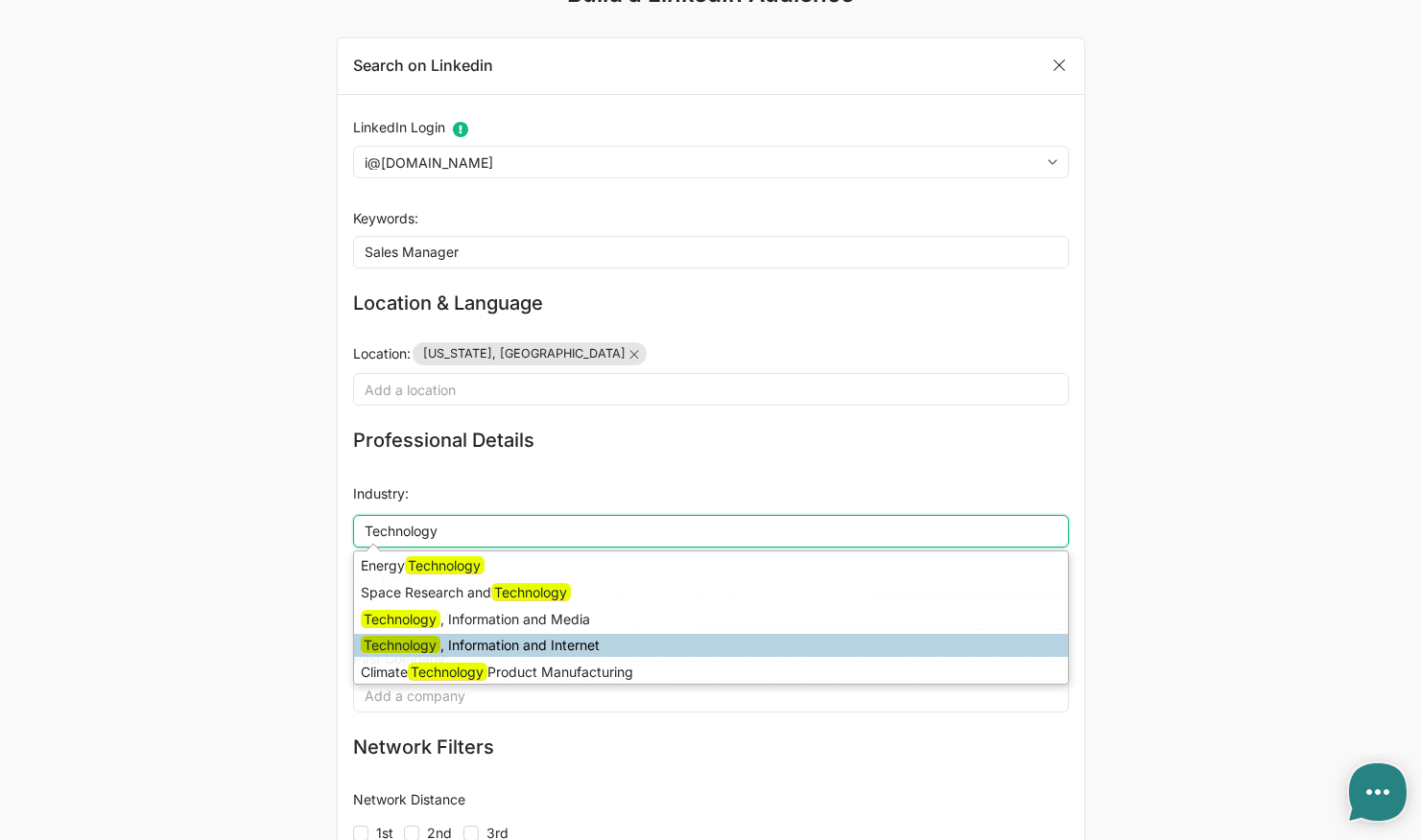
click at [479, 641] on li "Technology , Information and Internet" at bounding box center [710, 645] width 714 height 23
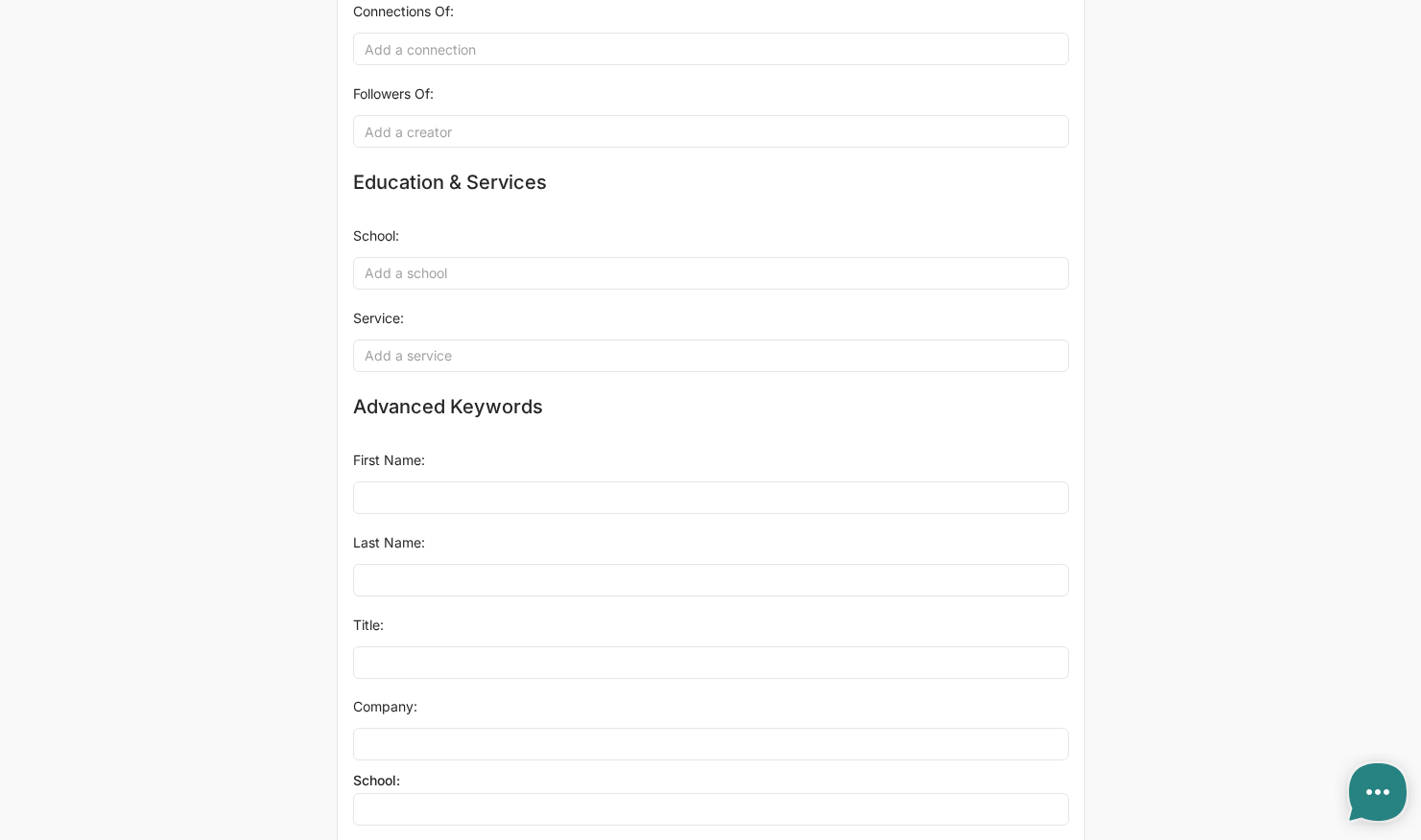
scroll to position [1073, 0]
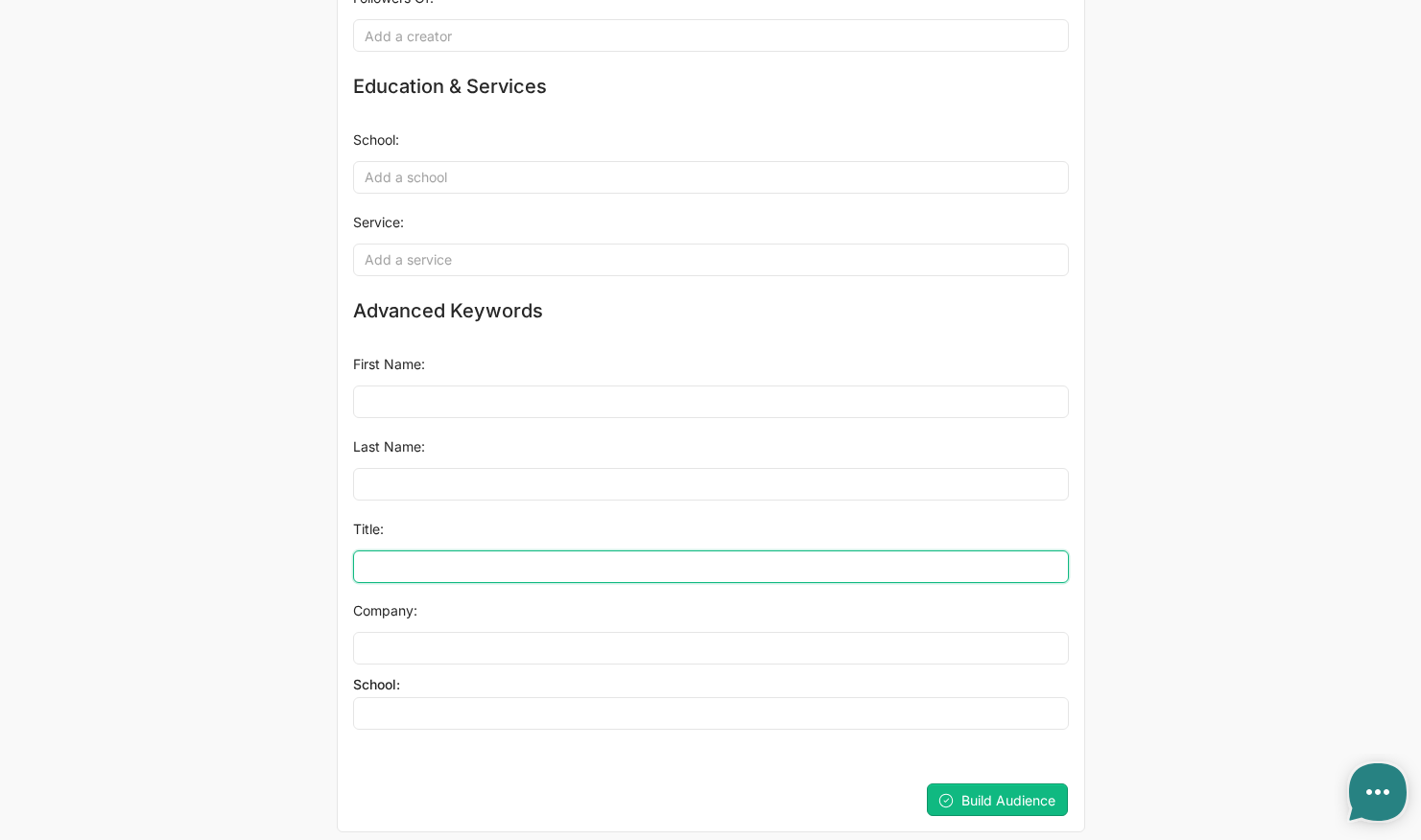
click at [393, 553] on input "Title:" at bounding box center [710, 566] width 716 height 33
type input "Outreach Manager"
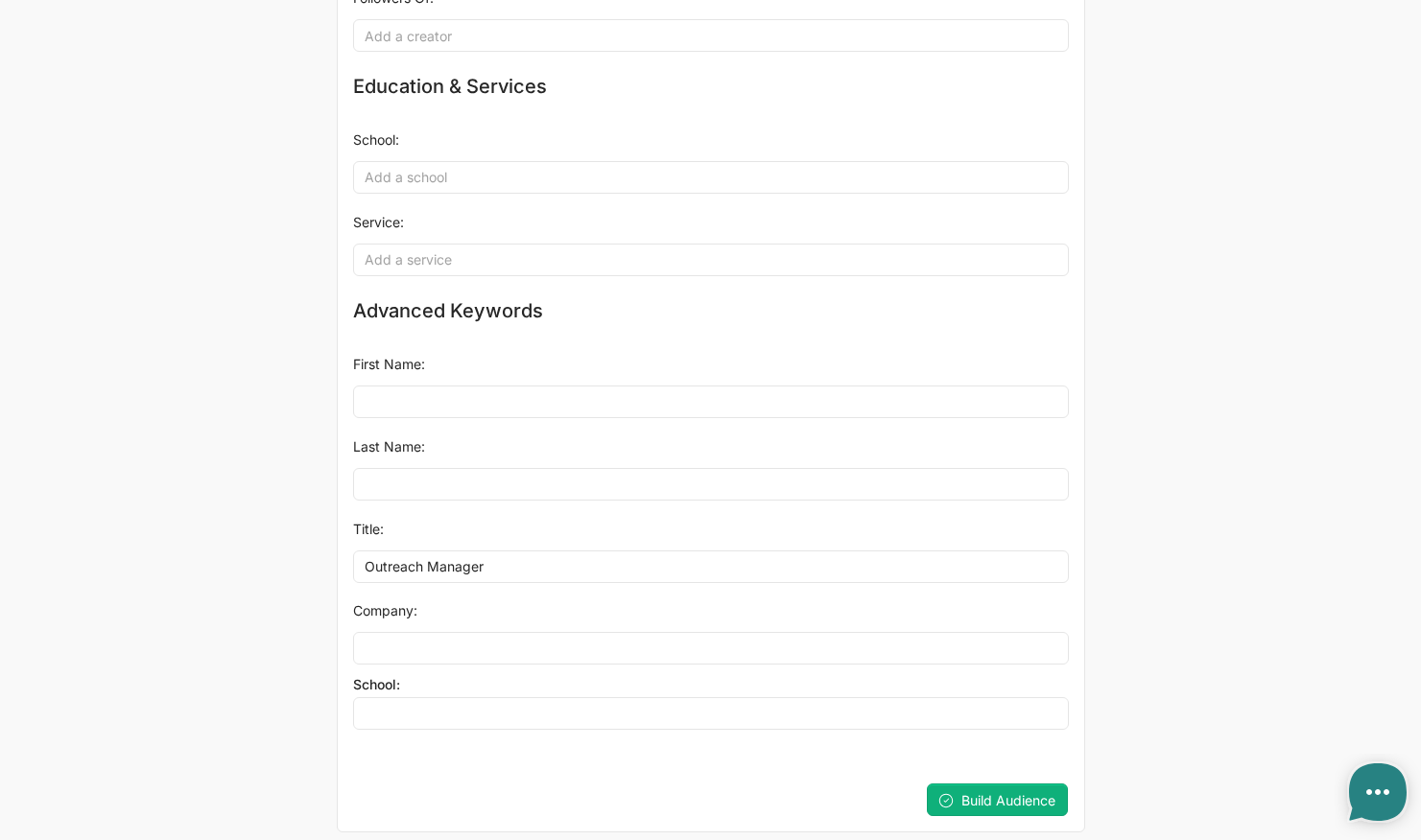
click at [1035, 792] on span "Build Audience" at bounding box center [1008, 800] width 94 height 16
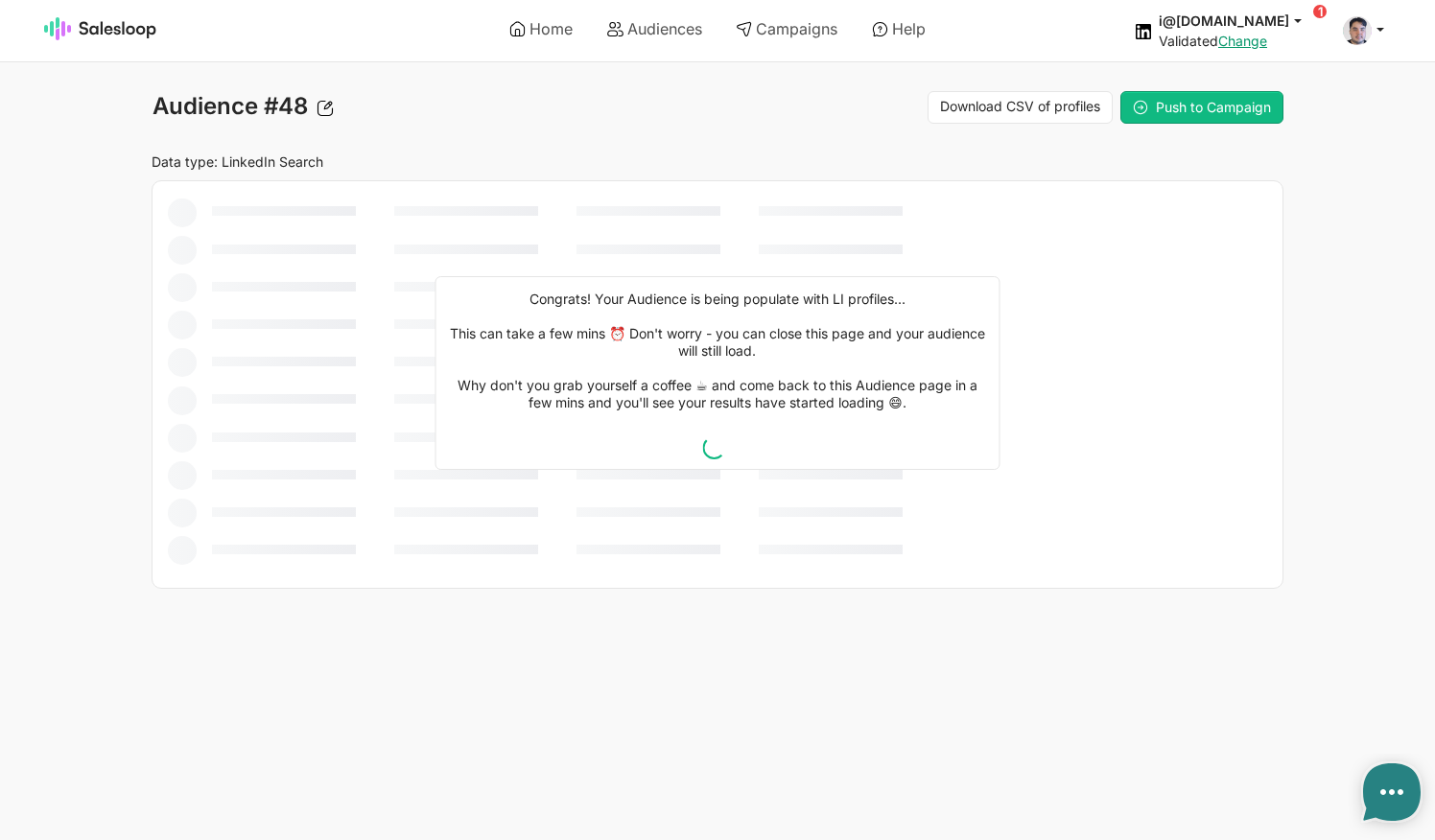
type textarea "x"
click at [328, 108] on icon at bounding box center [325, 107] width 17 height 17
click at [422, 98] on button "Save" at bounding box center [447, 107] width 50 height 25
click at [782, 24] on link "Campaigns" at bounding box center [786, 29] width 128 height 33
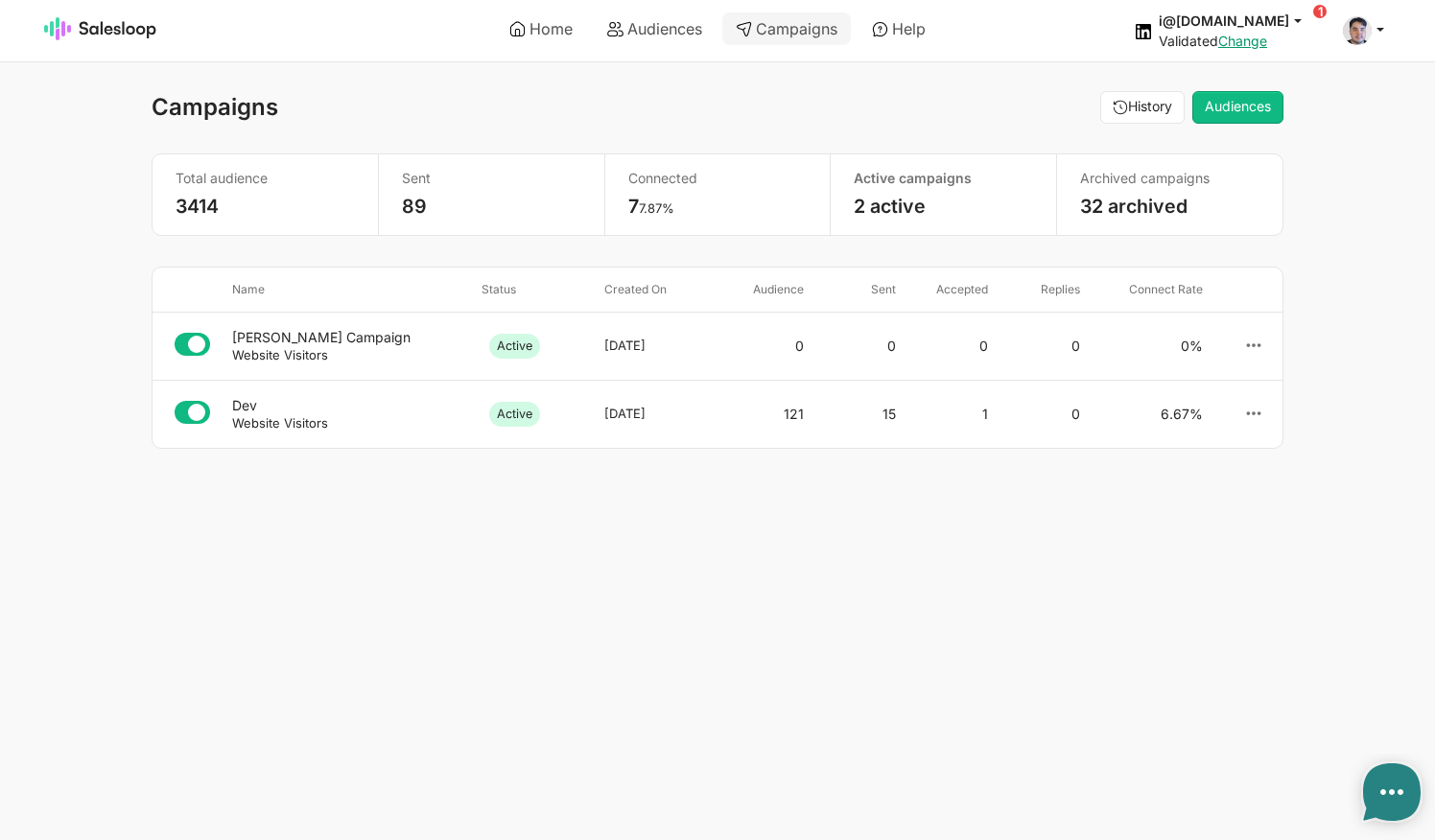
type textarea "x"
click at [684, 42] on link "Audiences" at bounding box center [654, 29] width 122 height 33
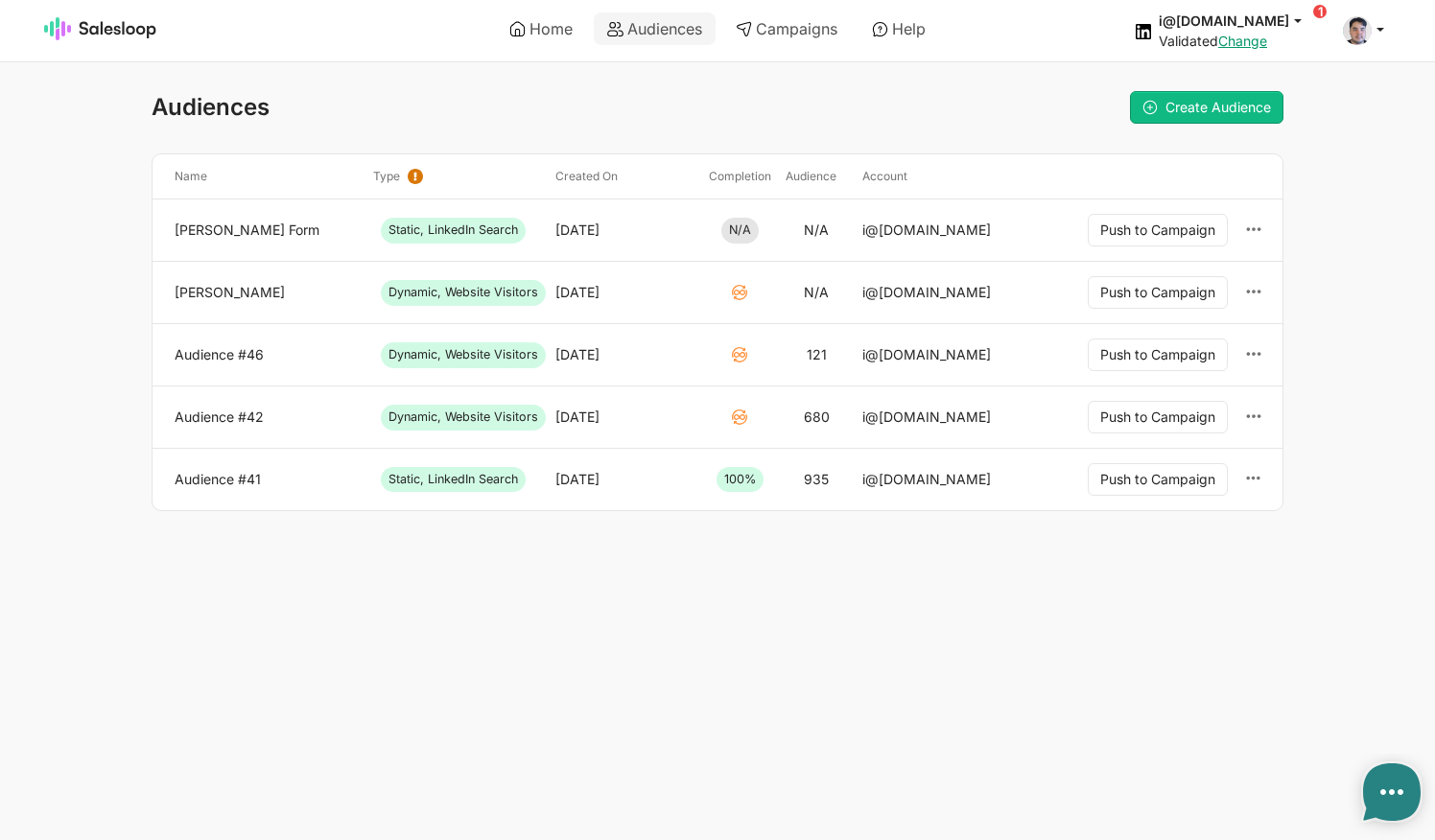
type textarea "x"
click at [531, 35] on link "Home" at bounding box center [540, 29] width 90 height 33
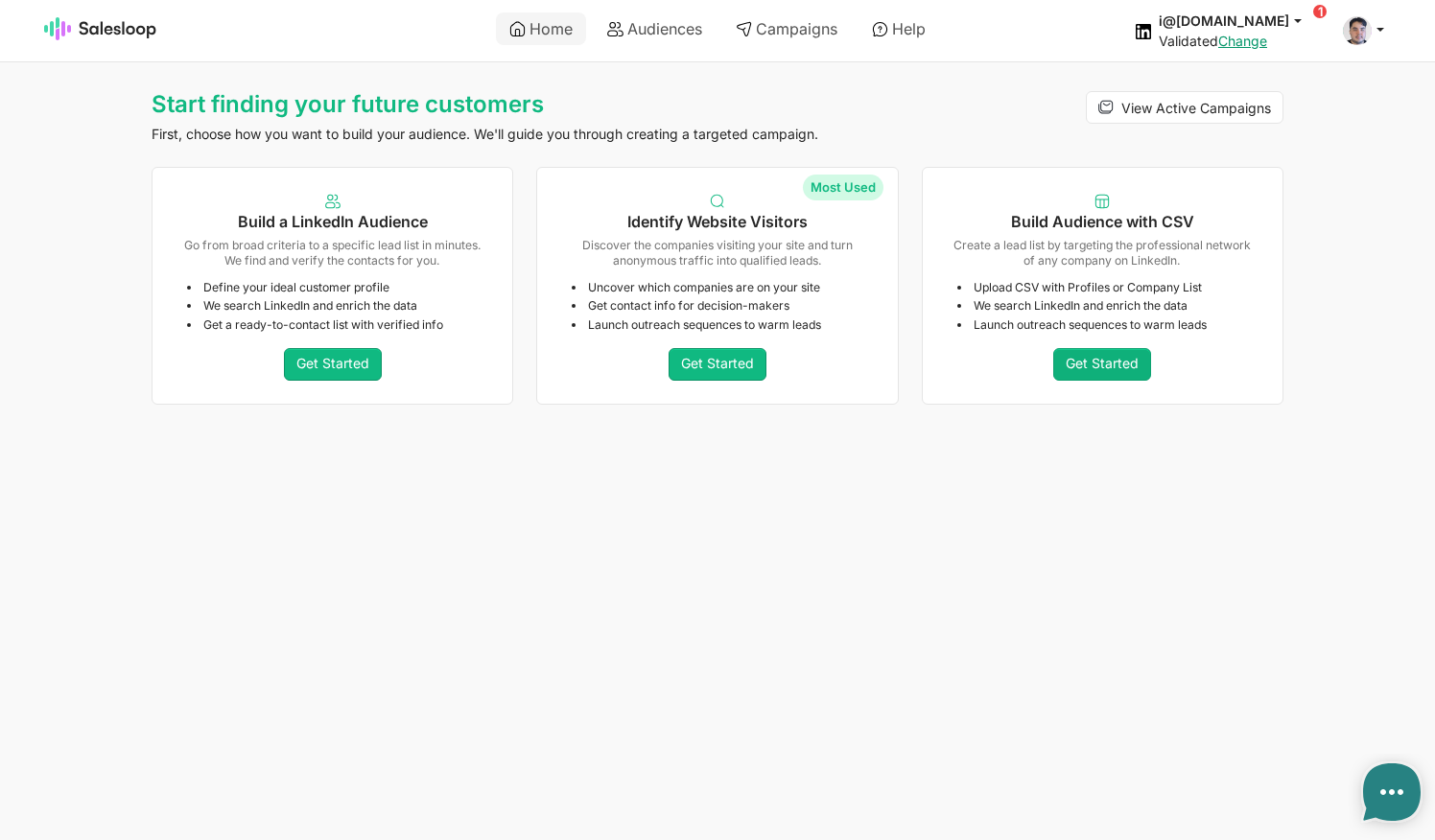
click at [1112, 362] on link "Get Started" at bounding box center [1102, 364] width 98 height 33
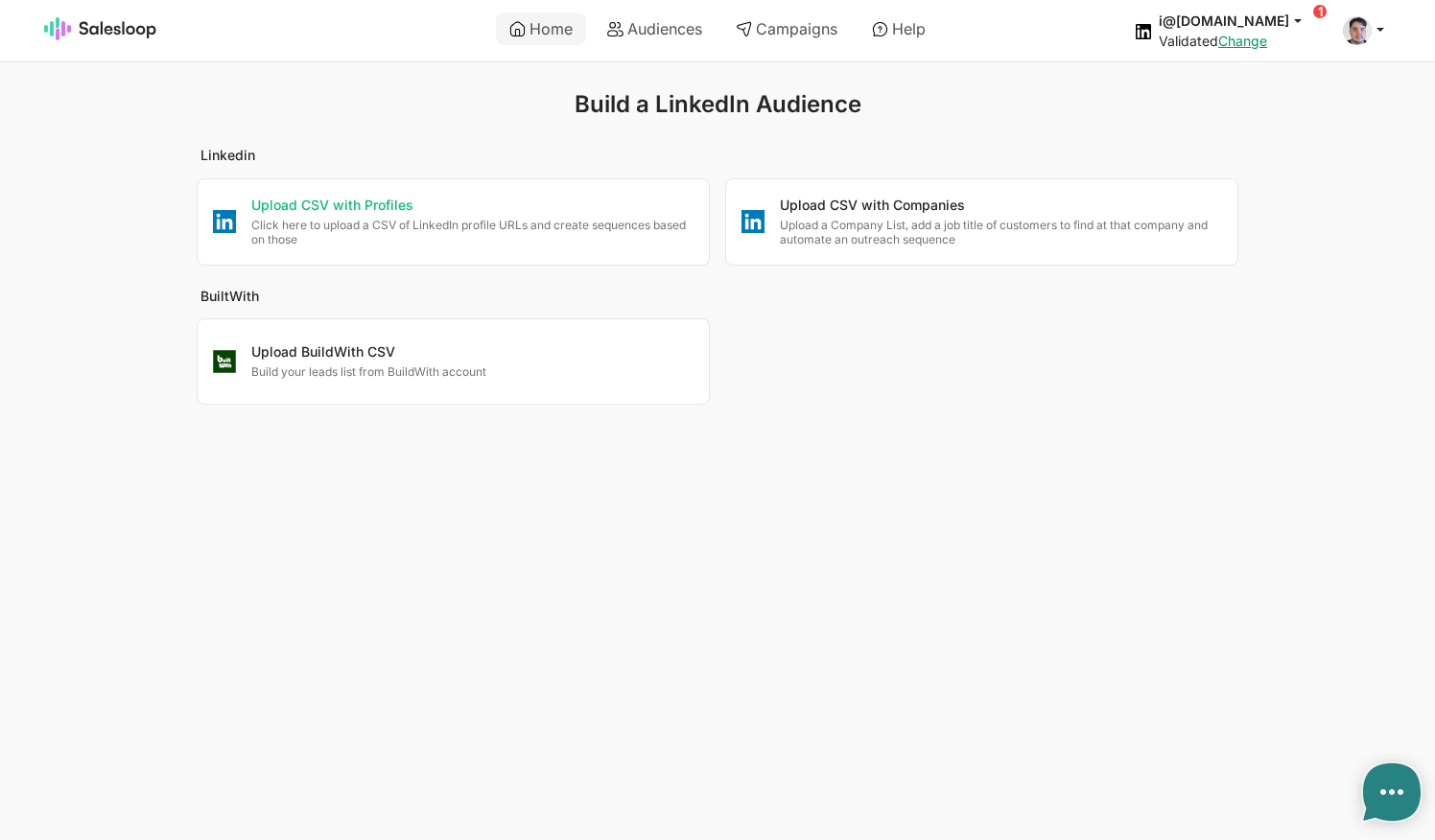
type textarea "x"
click at [868, 201] on p "Upload CSV with Companies" at bounding box center [1000, 206] width 442 height 19
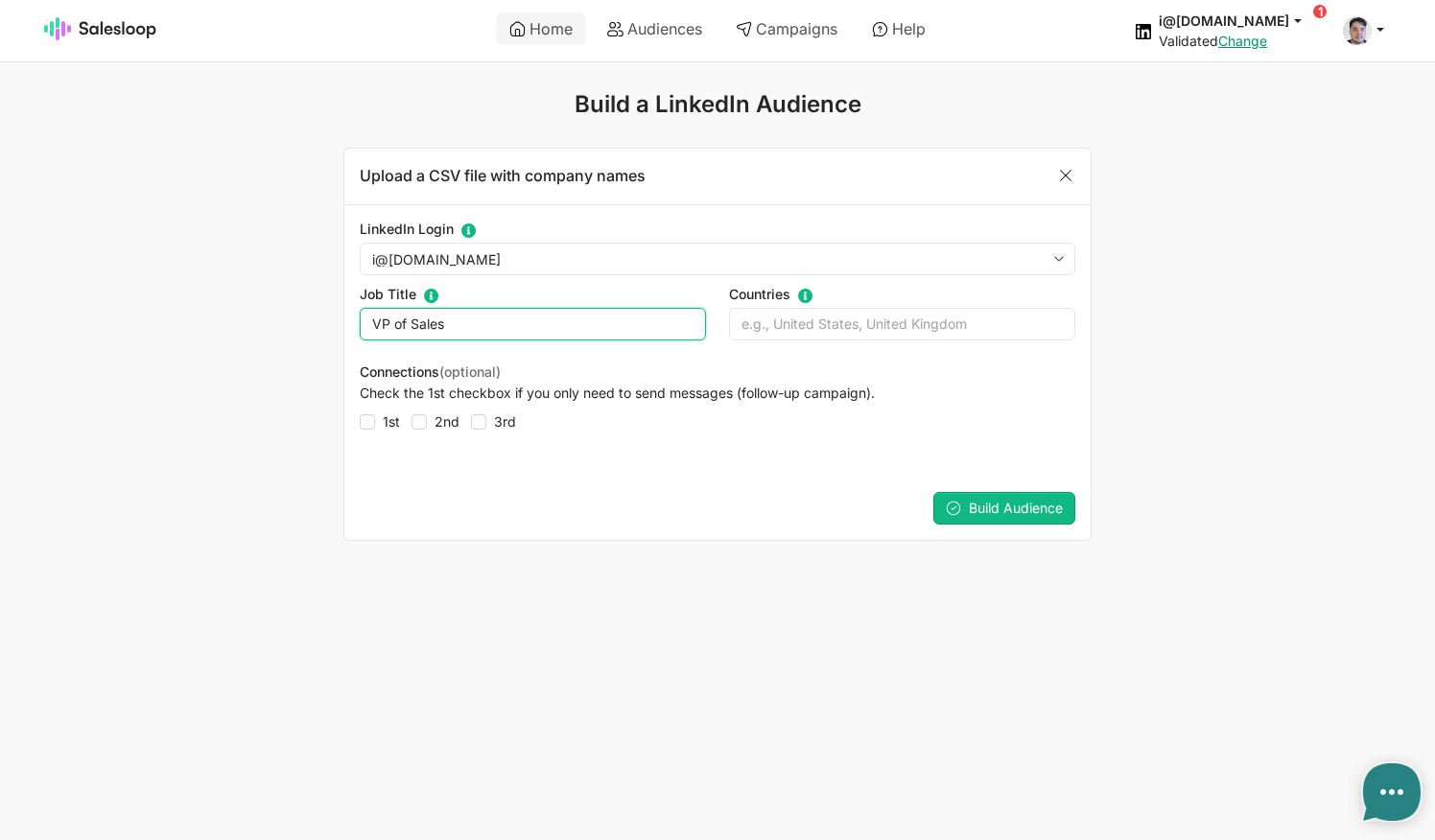
type input "VP of Sales"
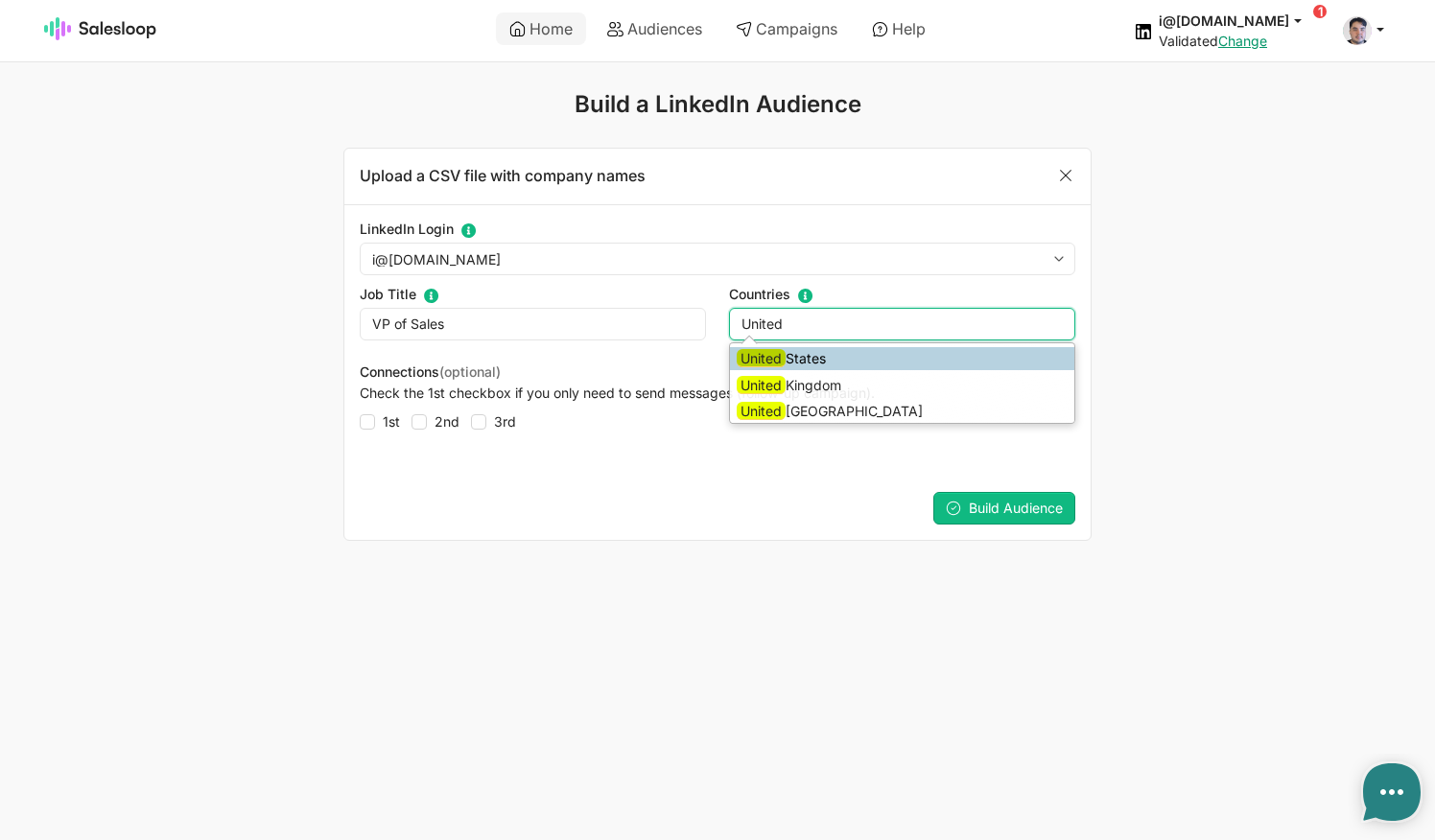
click at [825, 353] on li "United States" at bounding box center [902, 358] width 345 height 23
type input "United States,"
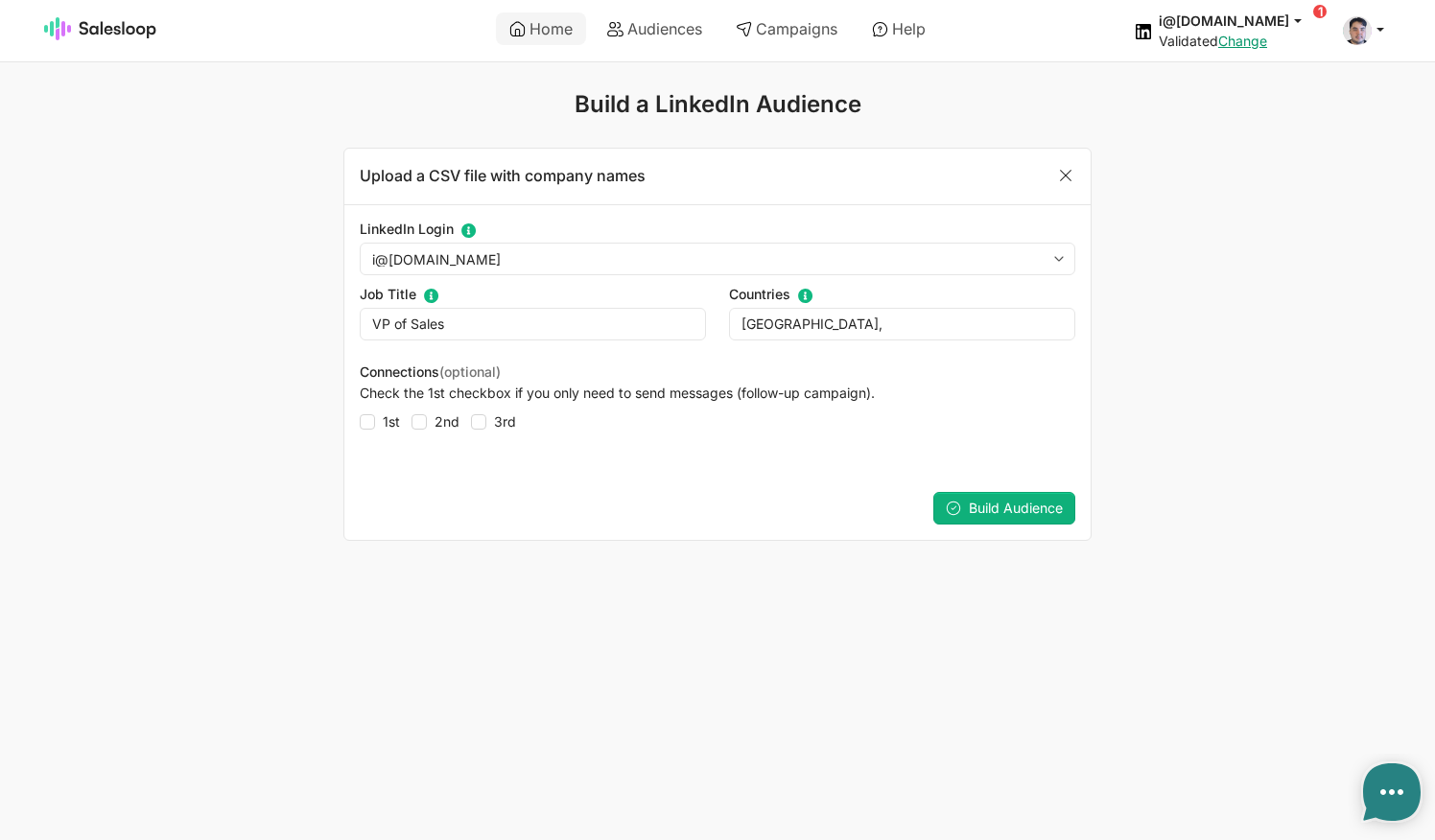
click at [1016, 499] on span "Build Audience" at bounding box center [1016, 507] width 94 height 16
type textarea "x"
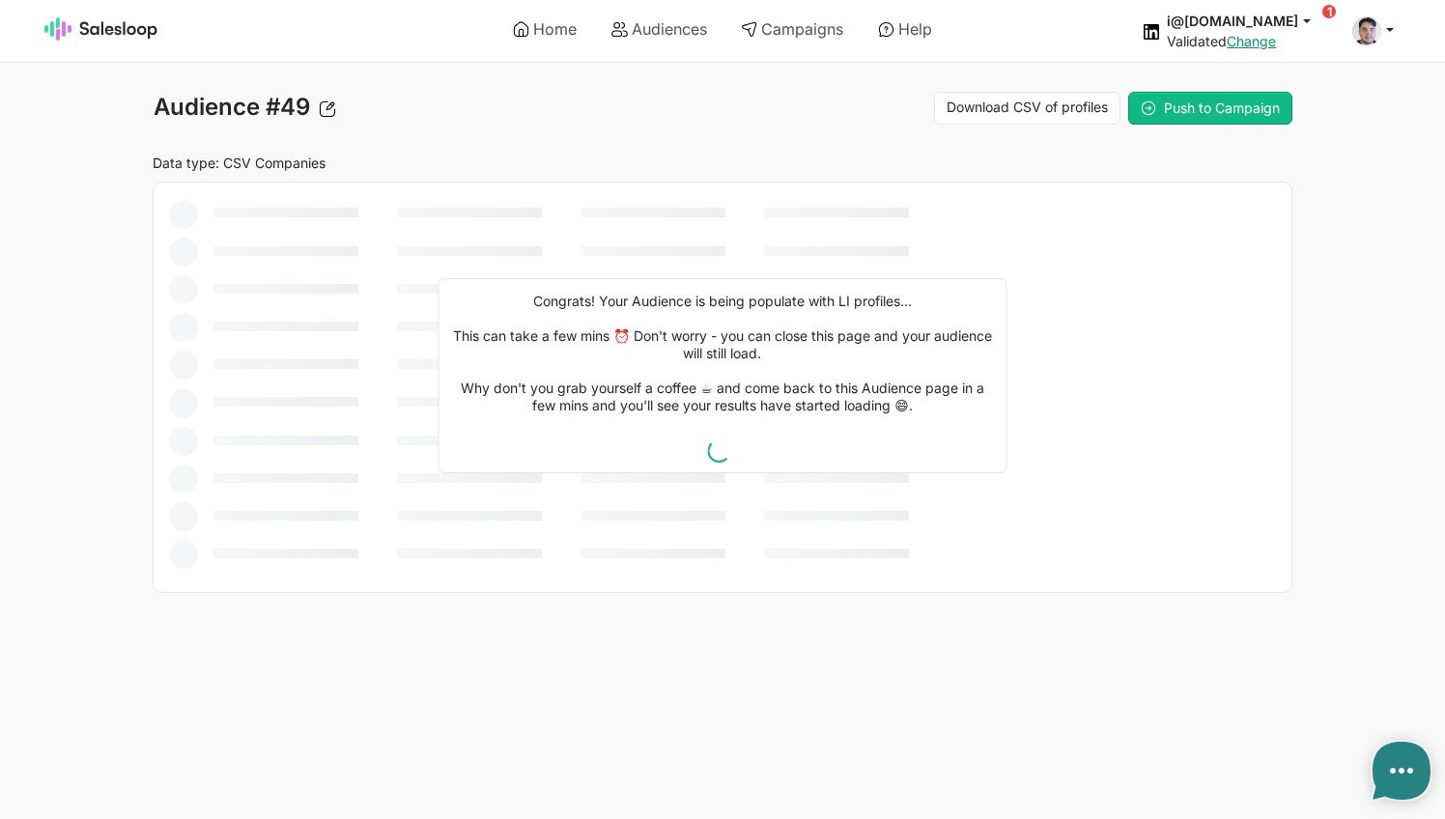
type textarea "x"
click at [325, 109] on icon at bounding box center [327, 108] width 17 height 17
click at [343, 106] on button "Save" at bounding box center [357, 108] width 50 height 25
click at [577, 24] on link "Home" at bounding box center [544, 29] width 91 height 33
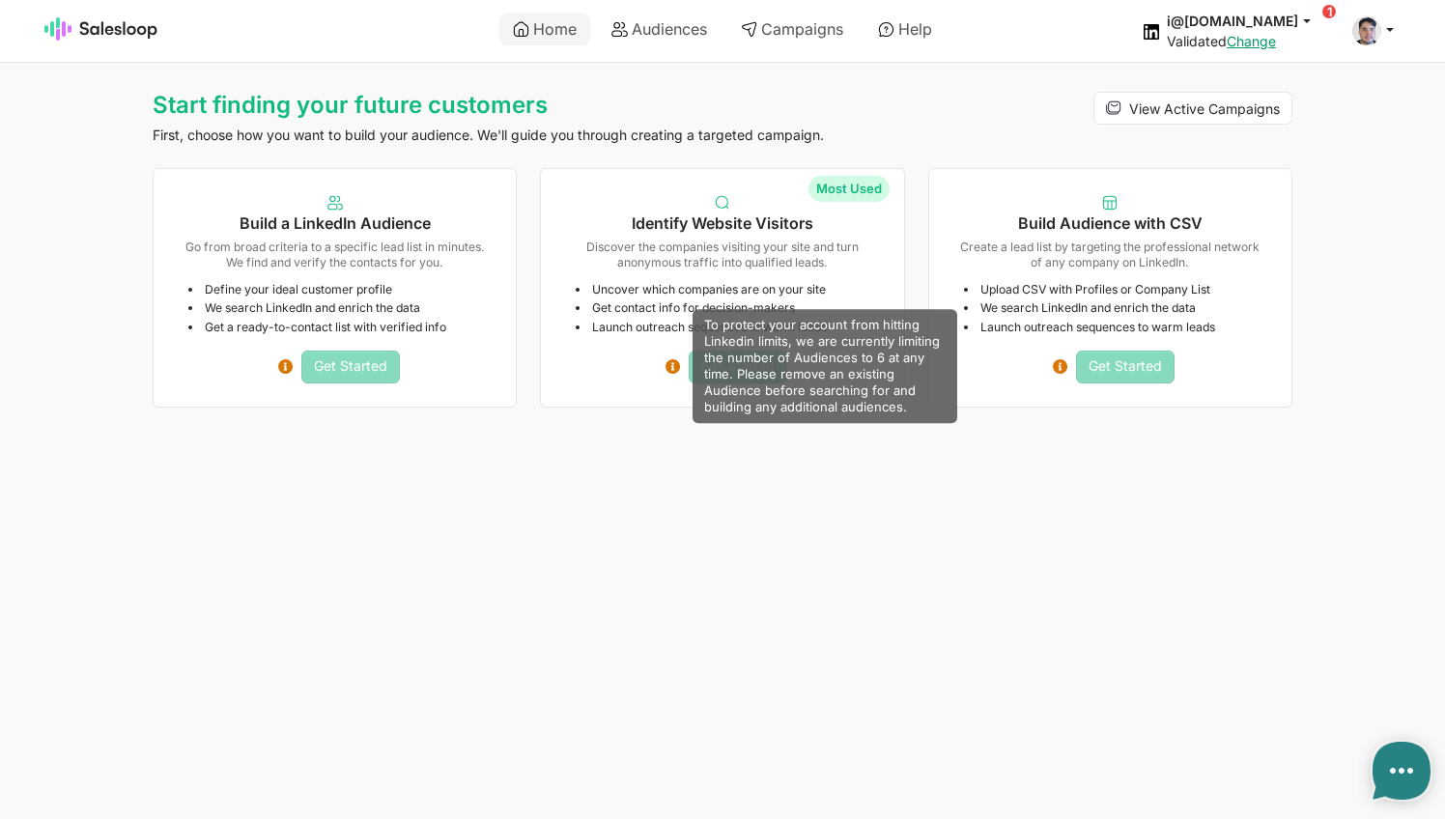
type textarea "x"
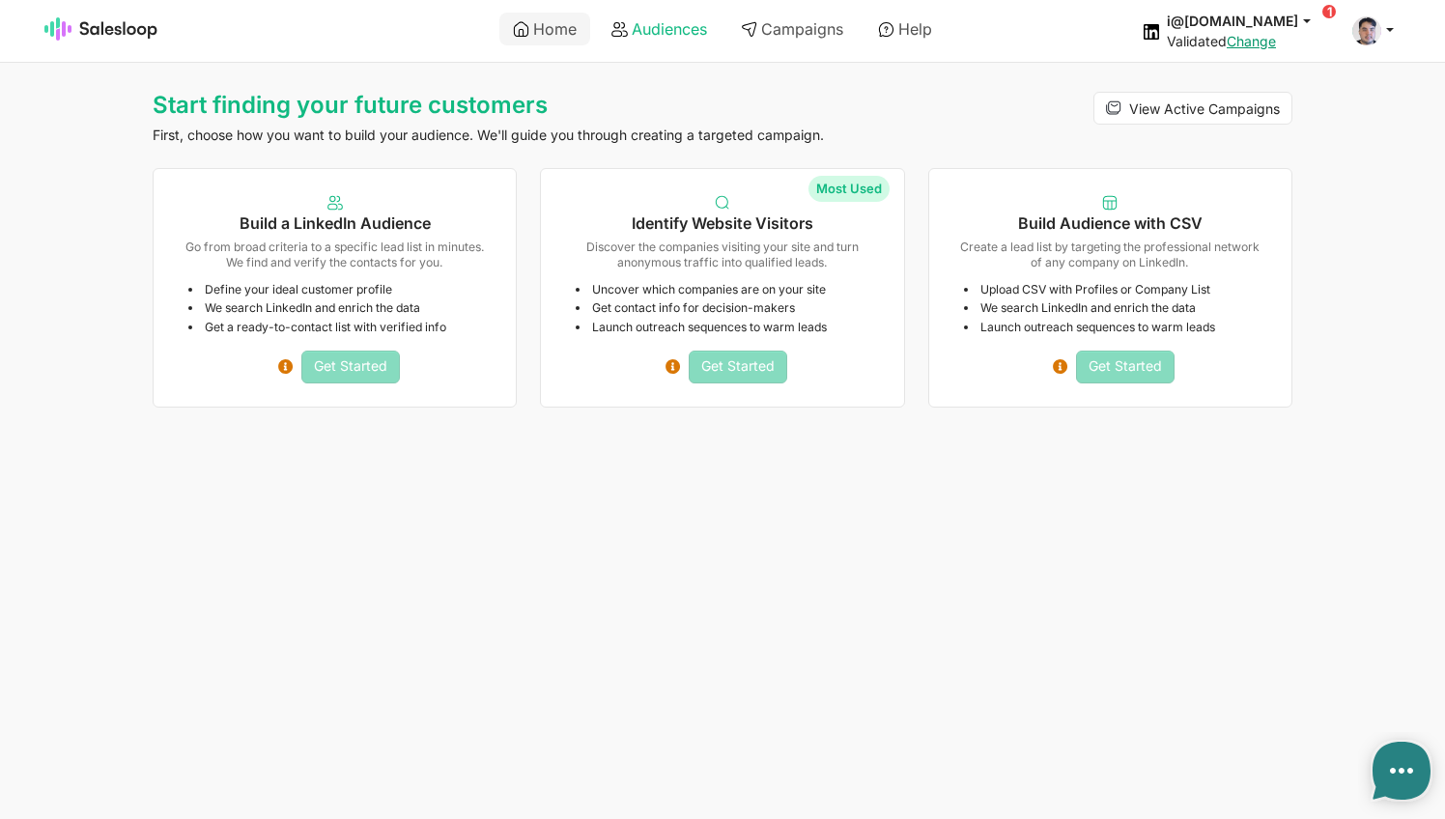
click at [660, 26] on link "Audiences" at bounding box center [659, 29] width 123 height 33
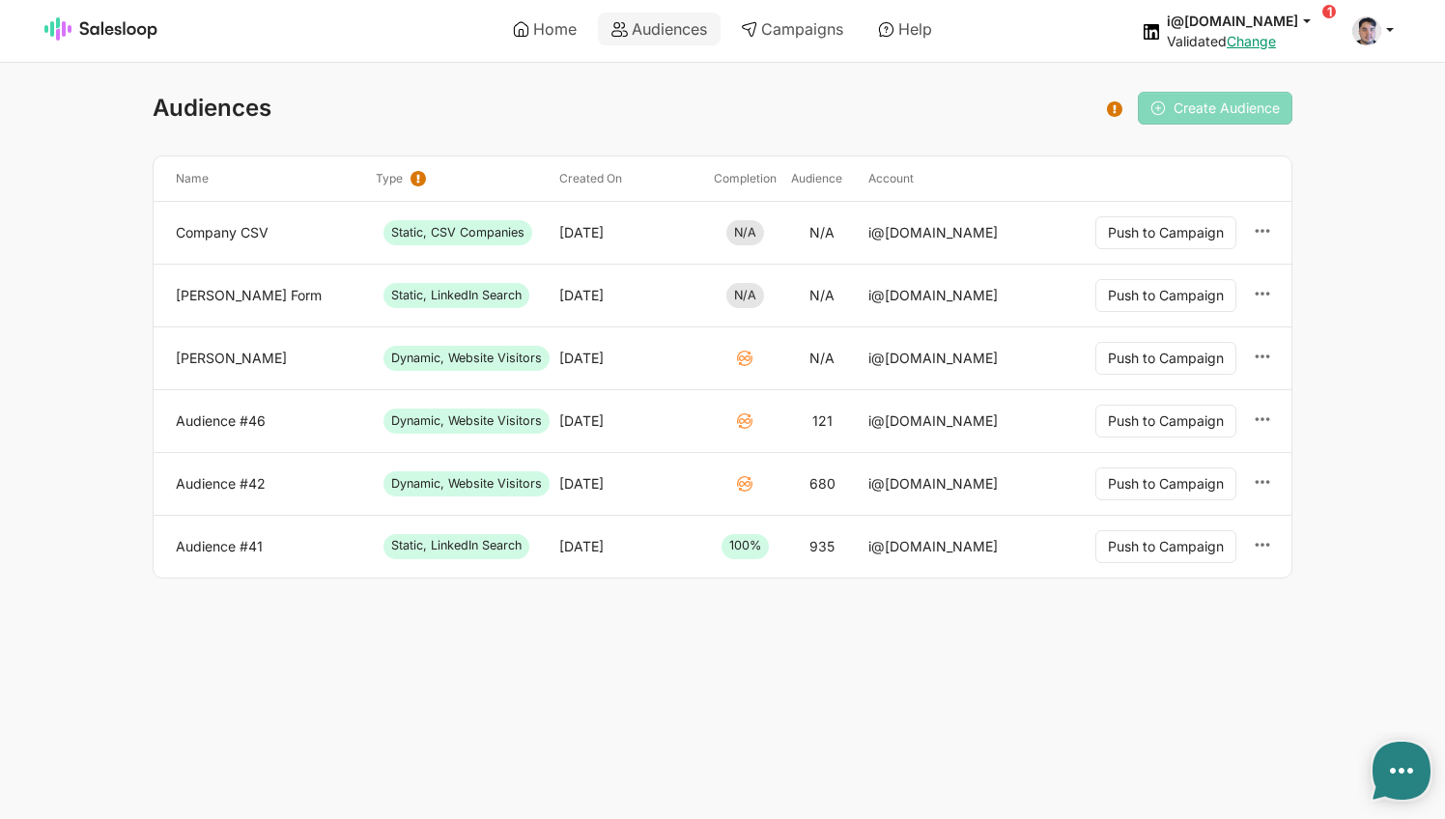
type textarea "x"
click at [552, 36] on link "Home" at bounding box center [544, 29] width 91 height 33
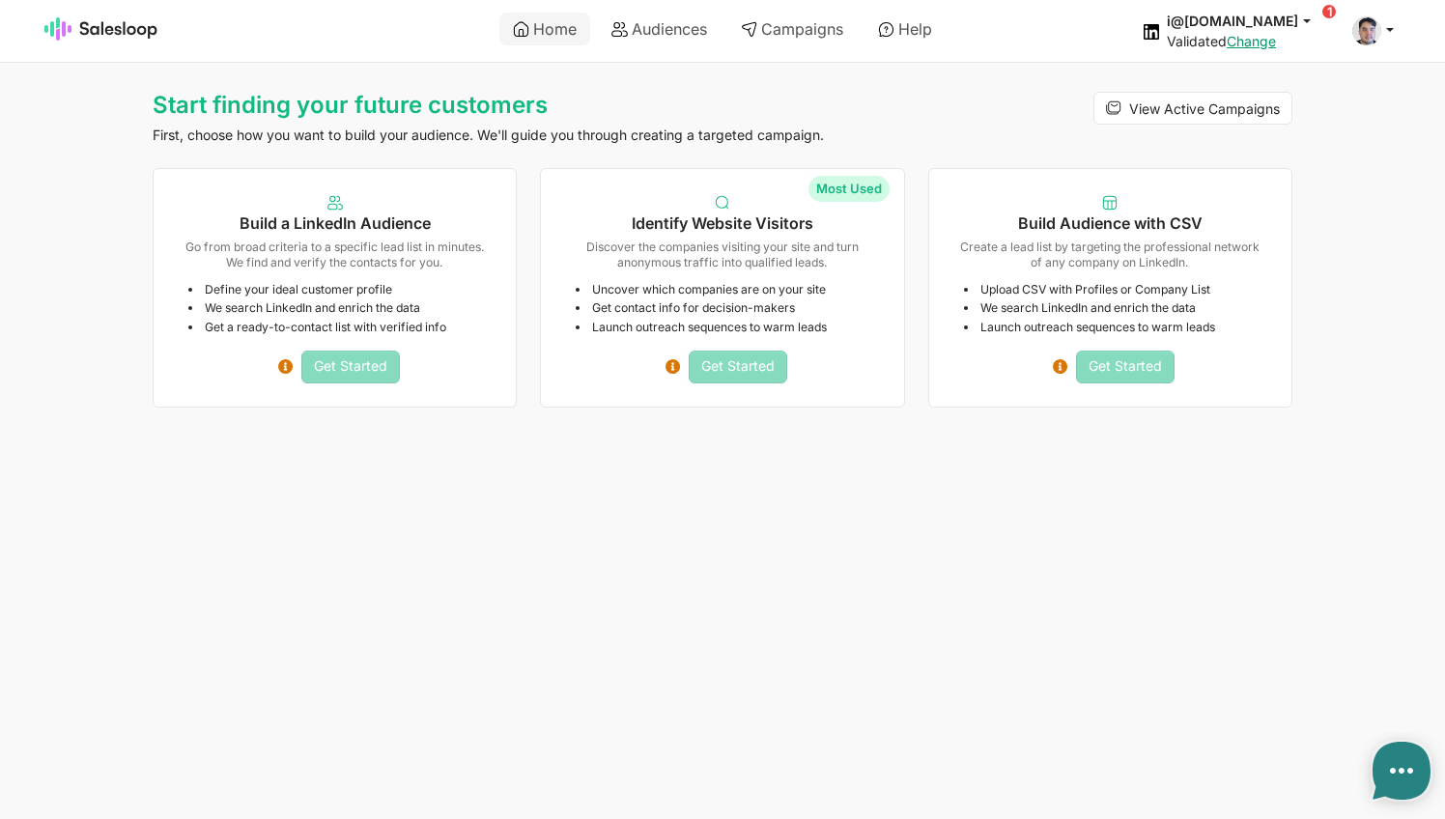
type textarea "x"
